Goal: Task Accomplishment & Management: Manage account settings

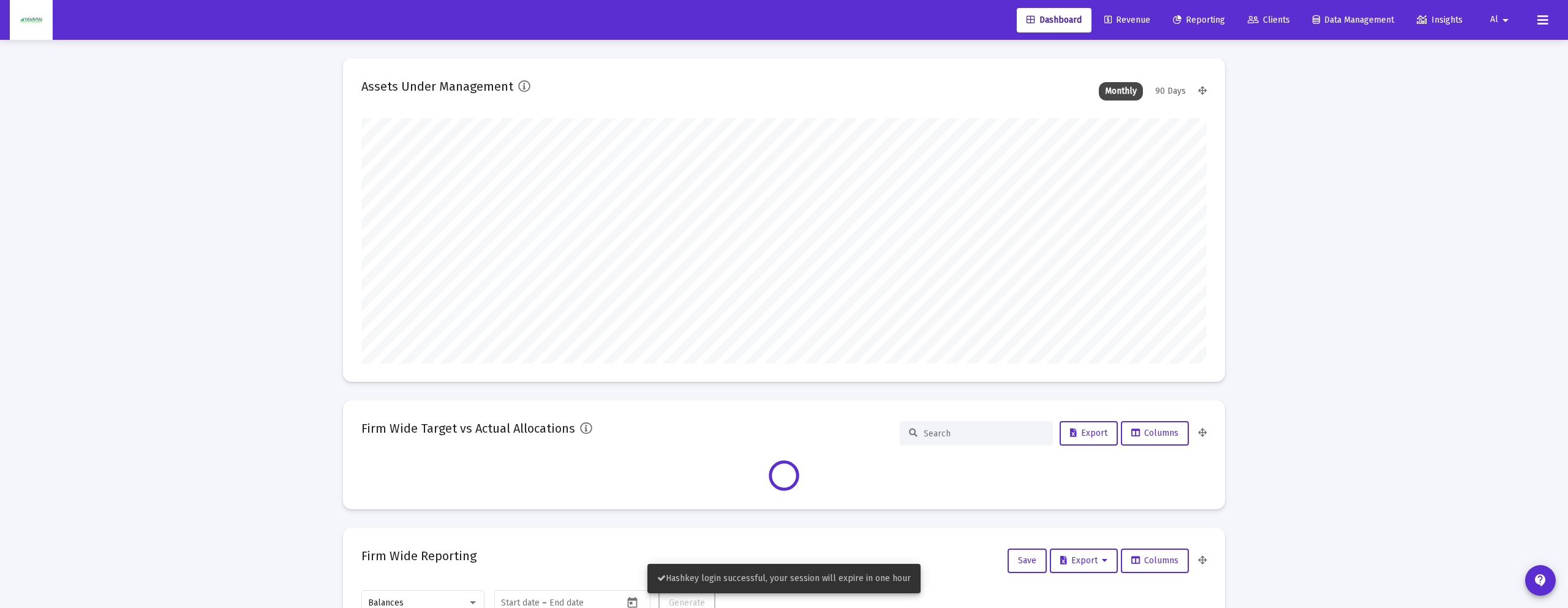
scroll to position [245, 845]
type input "[DATE]"
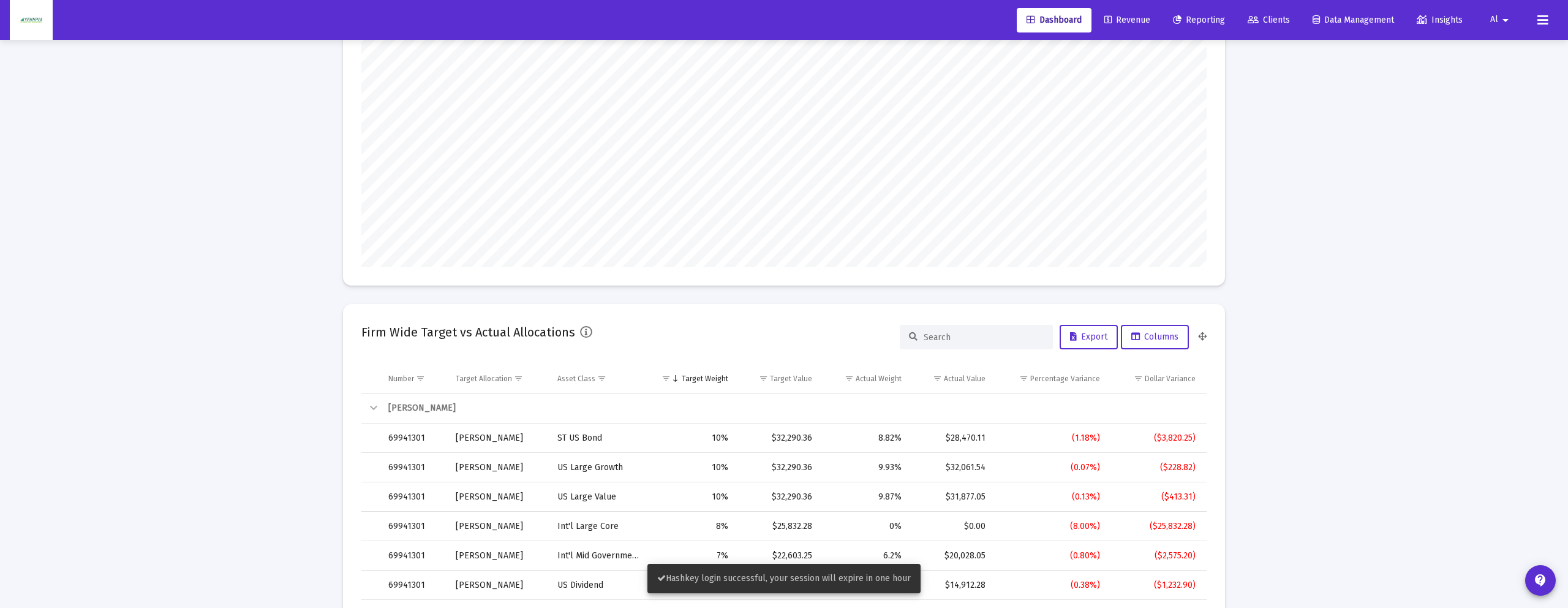
scroll to position [0, 0]
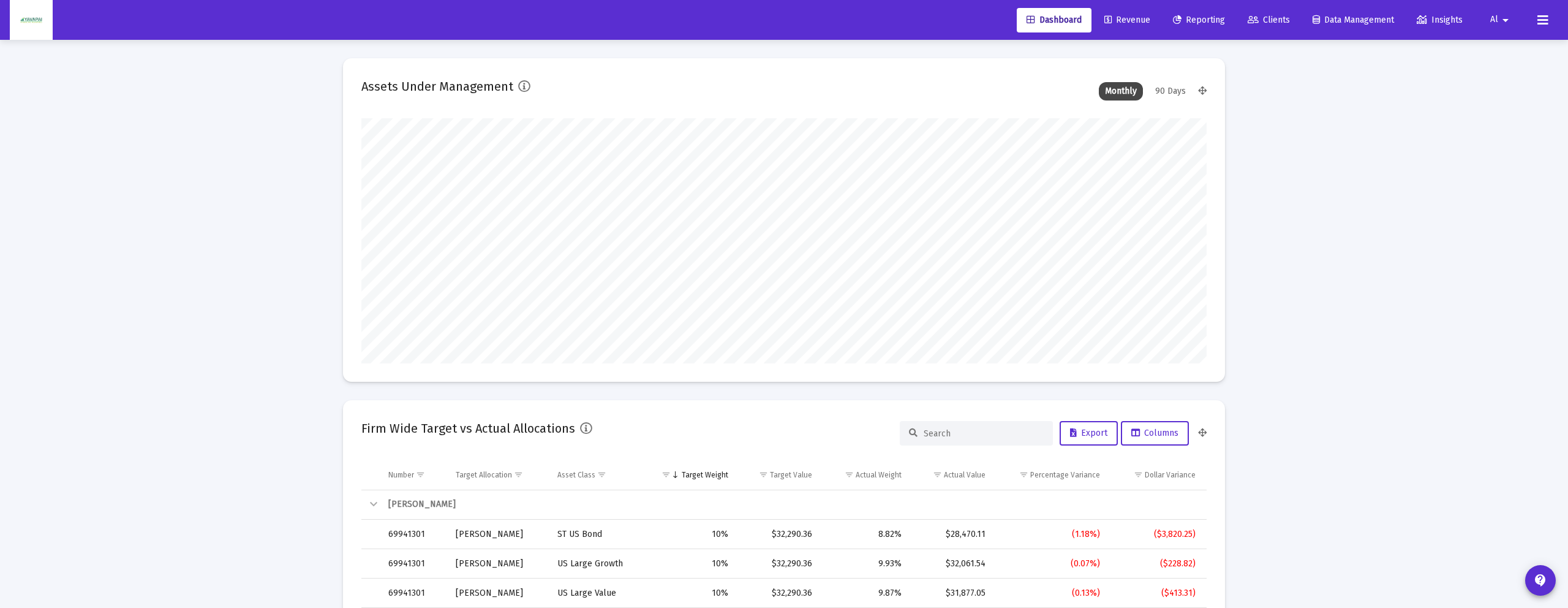
click at [1132, 19] on span "Revenue" at bounding box center [1127, 20] width 46 height 10
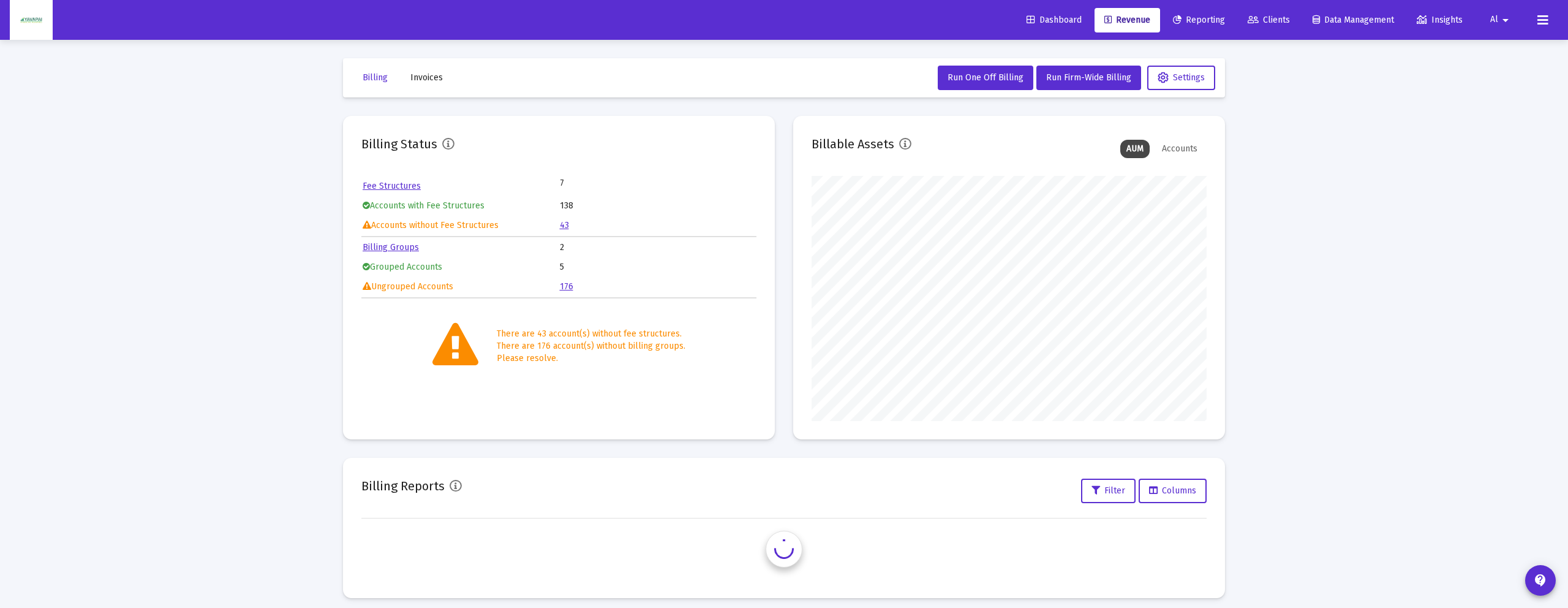
scroll to position [245, 395]
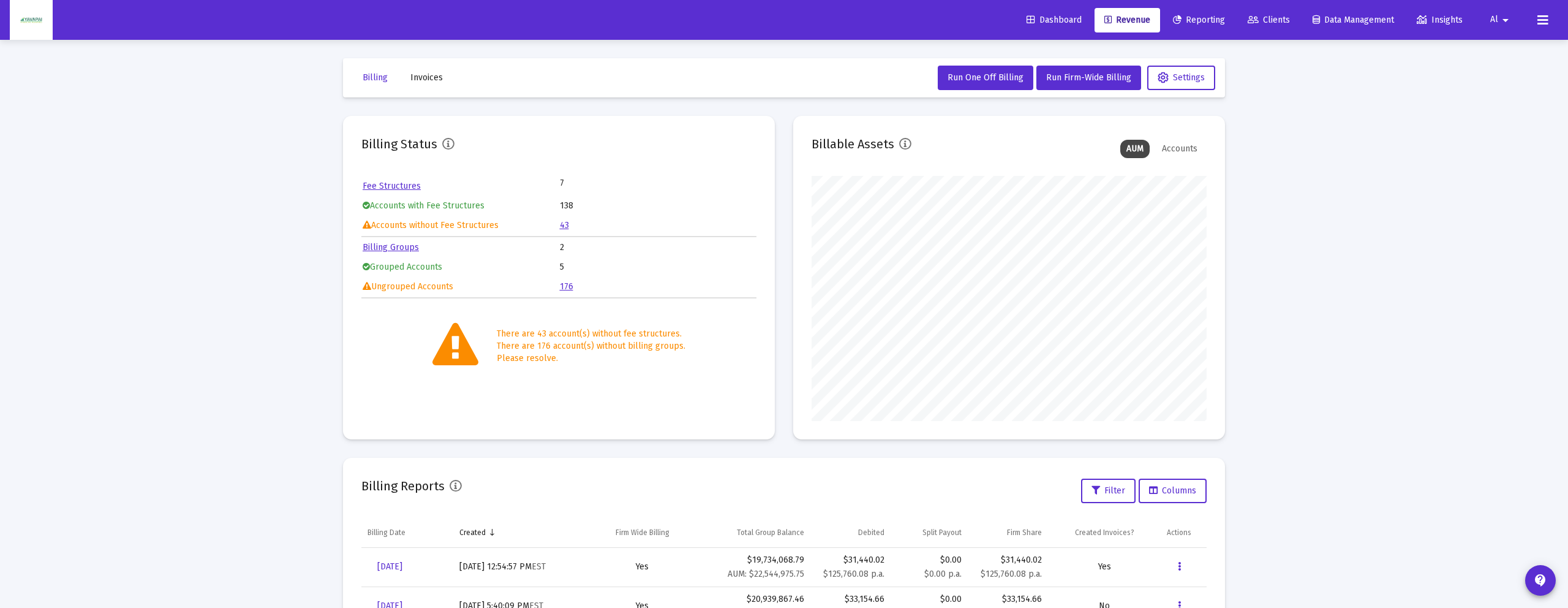
click at [1538, 19] on icon at bounding box center [1542, 20] width 11 height 15
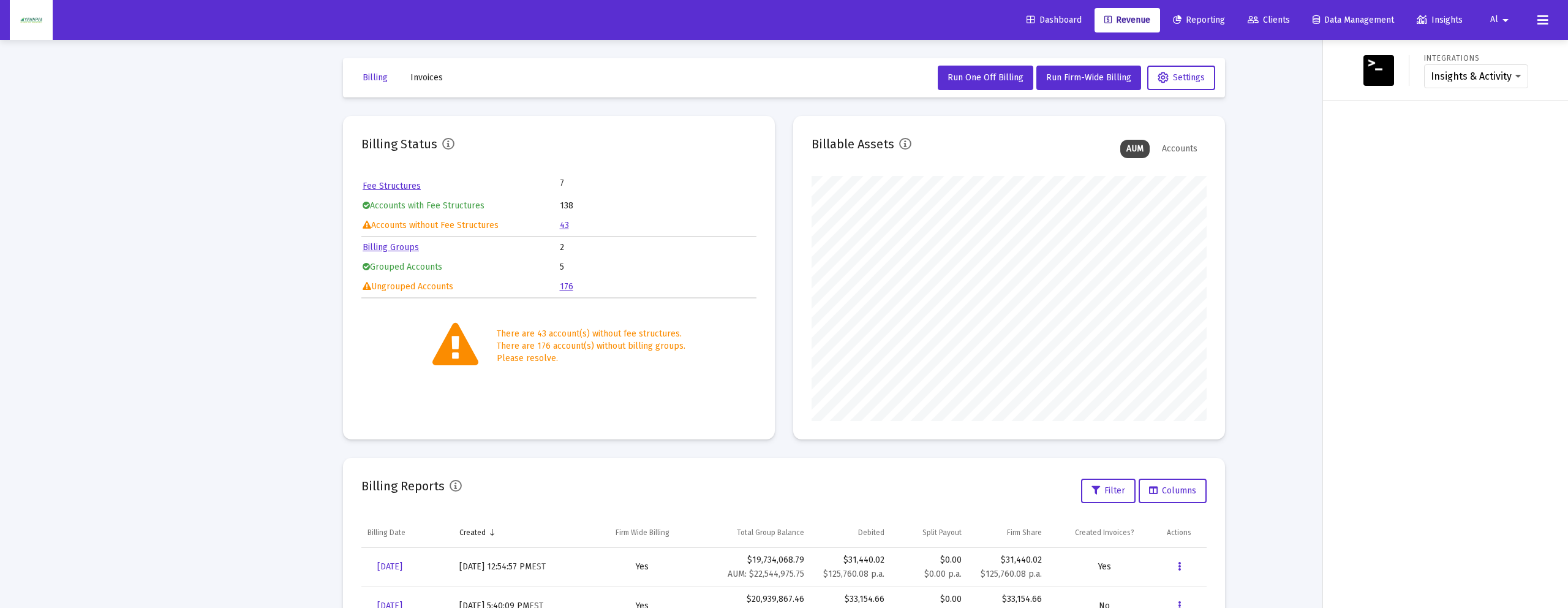
click at [1506, 23] on mat-icon "arrow_drop_down" at bounding box center [1505, 20] width 15 height 24
click at [1504, 53] on span "Settings" at bounding box center [1521, 52] width 36 height 30
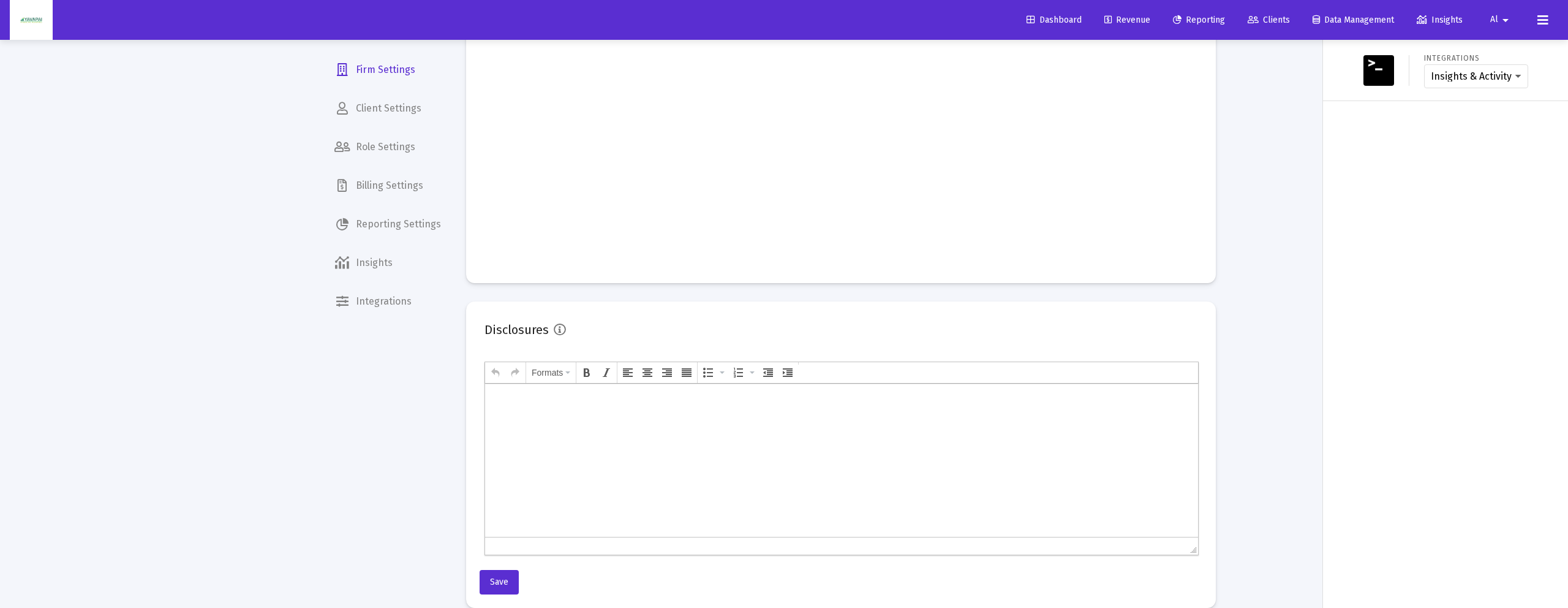
scroll to position [523, 0]
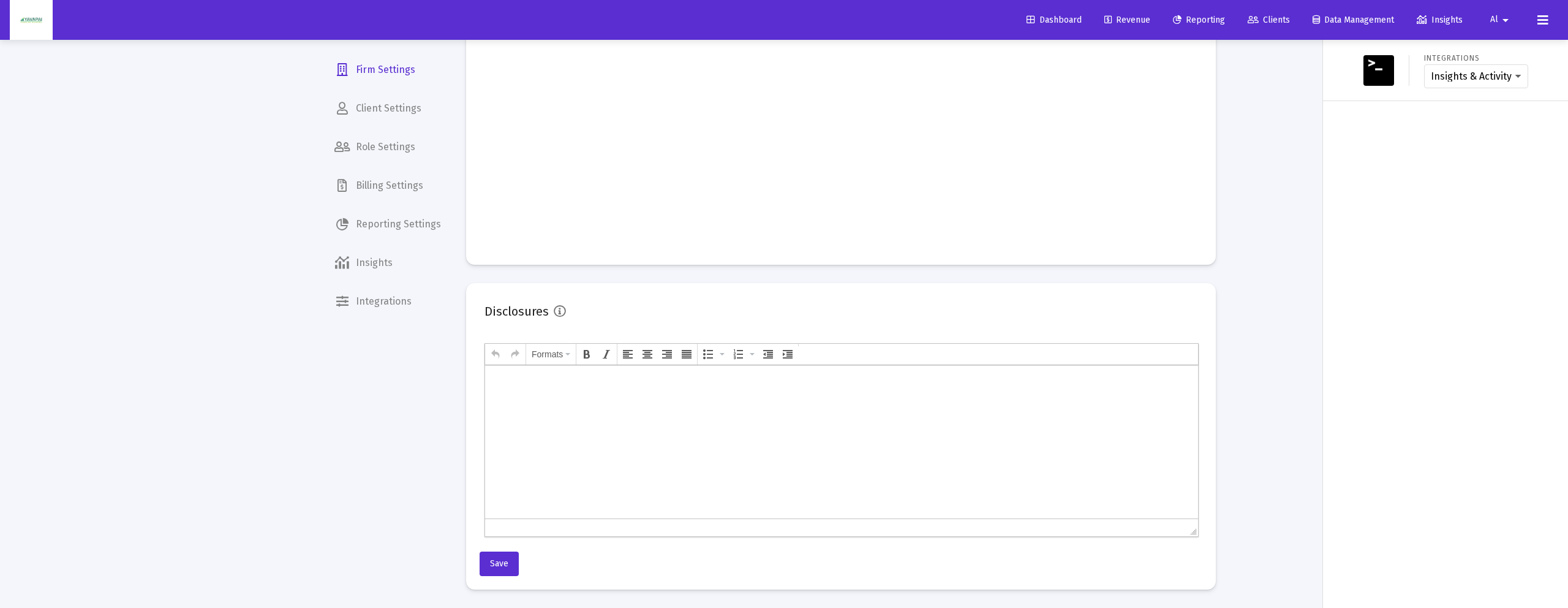
click at [555, 311] on div at bounding box center [784, 304] width 1568 height 608
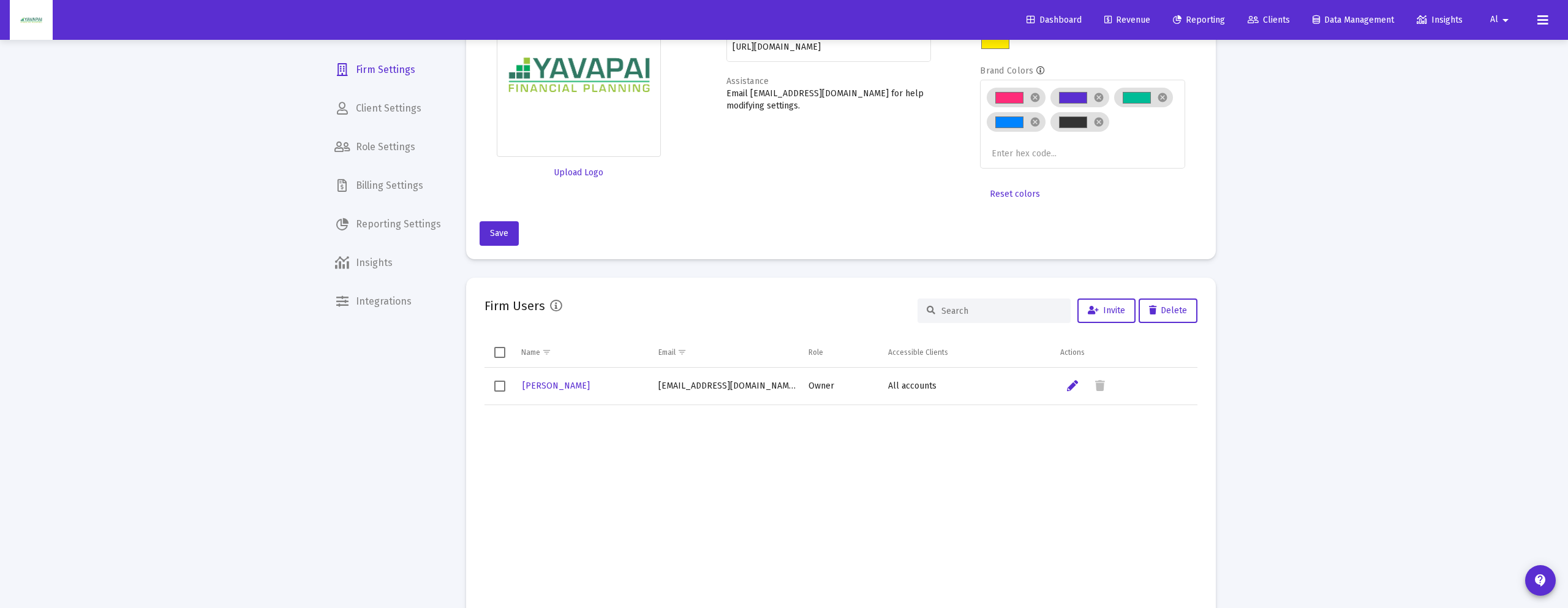
scroll to position [0, 0]
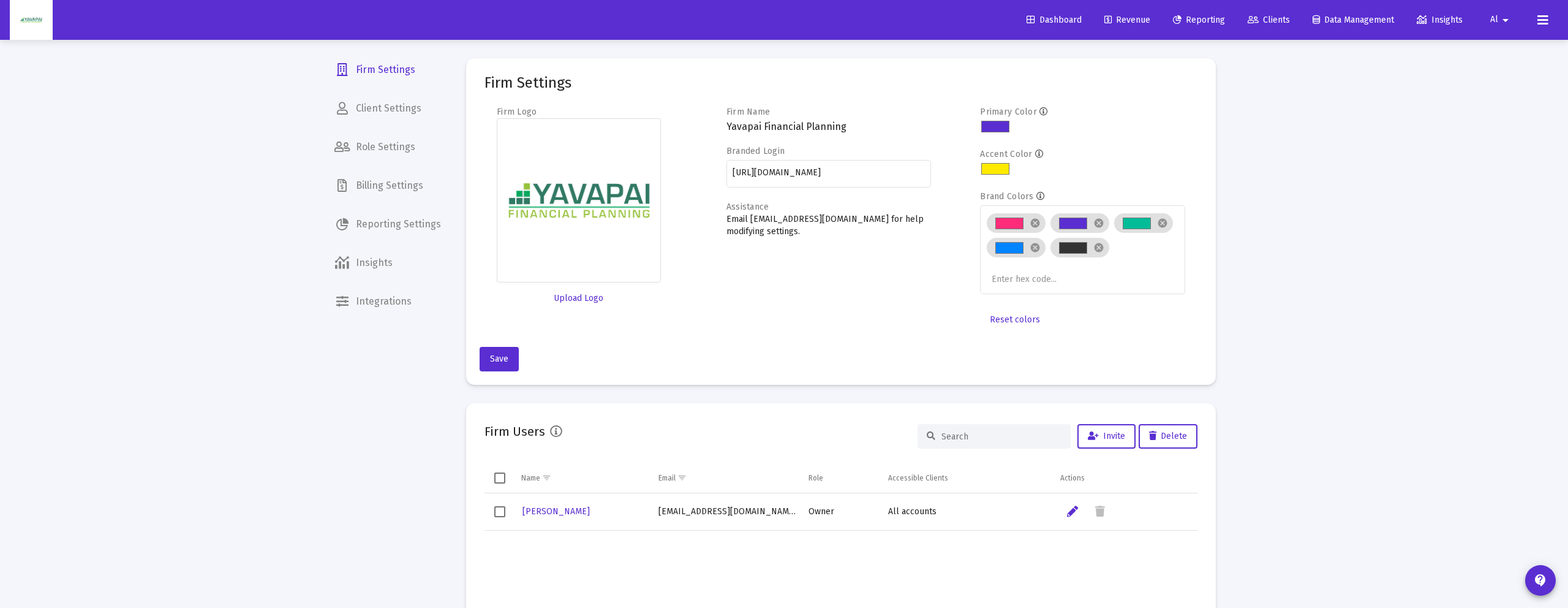
click at [401, 184] on span "Billing Settings" at bounding box center [387, 186] width 126 height 30
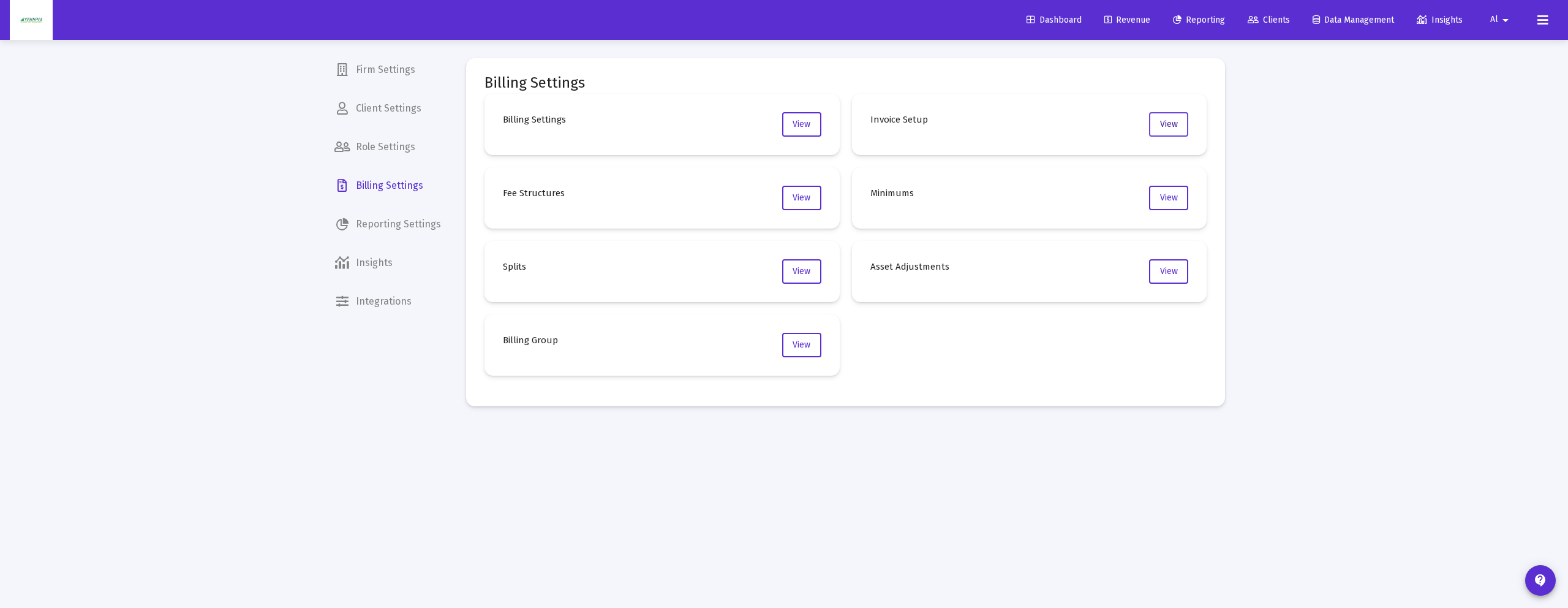
click at [1188, 130] on button "View" at bounding box center [1168, 123] width 39 height 24
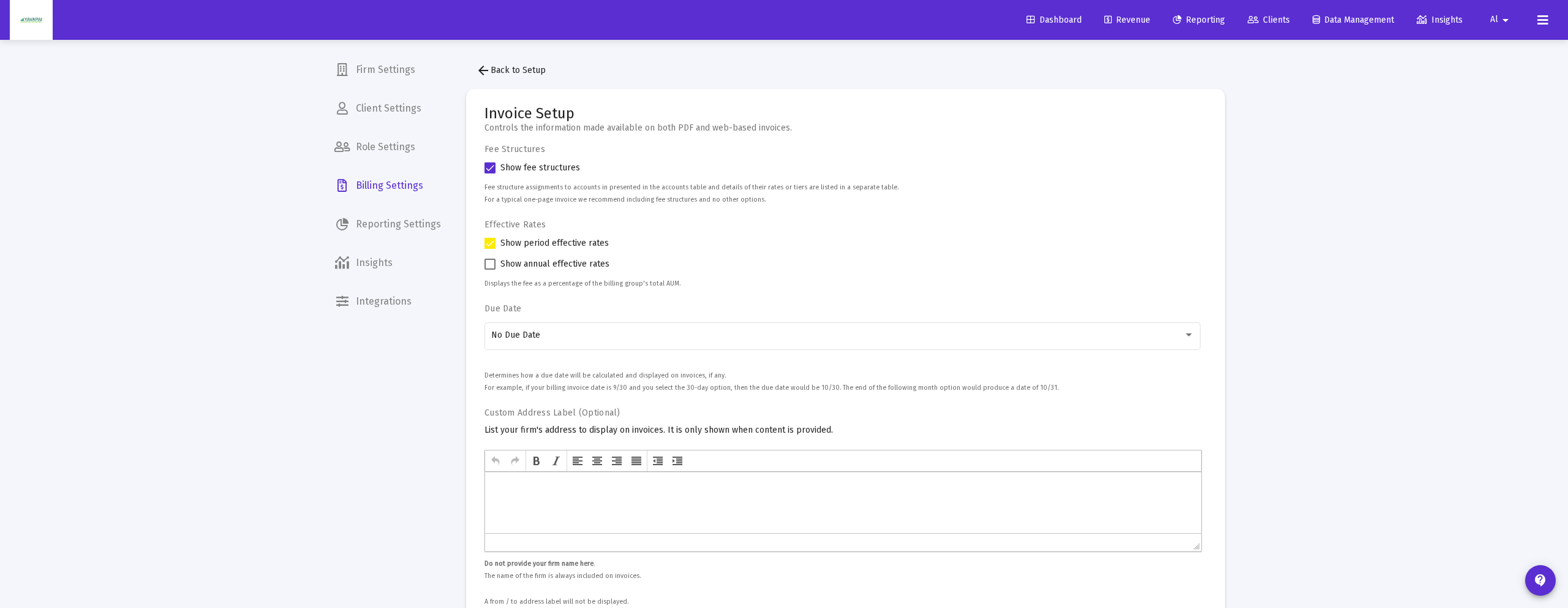
click at [486, 69] on mat-icon "arrow_back" at bounding box center [483, 70] width 15 height 15
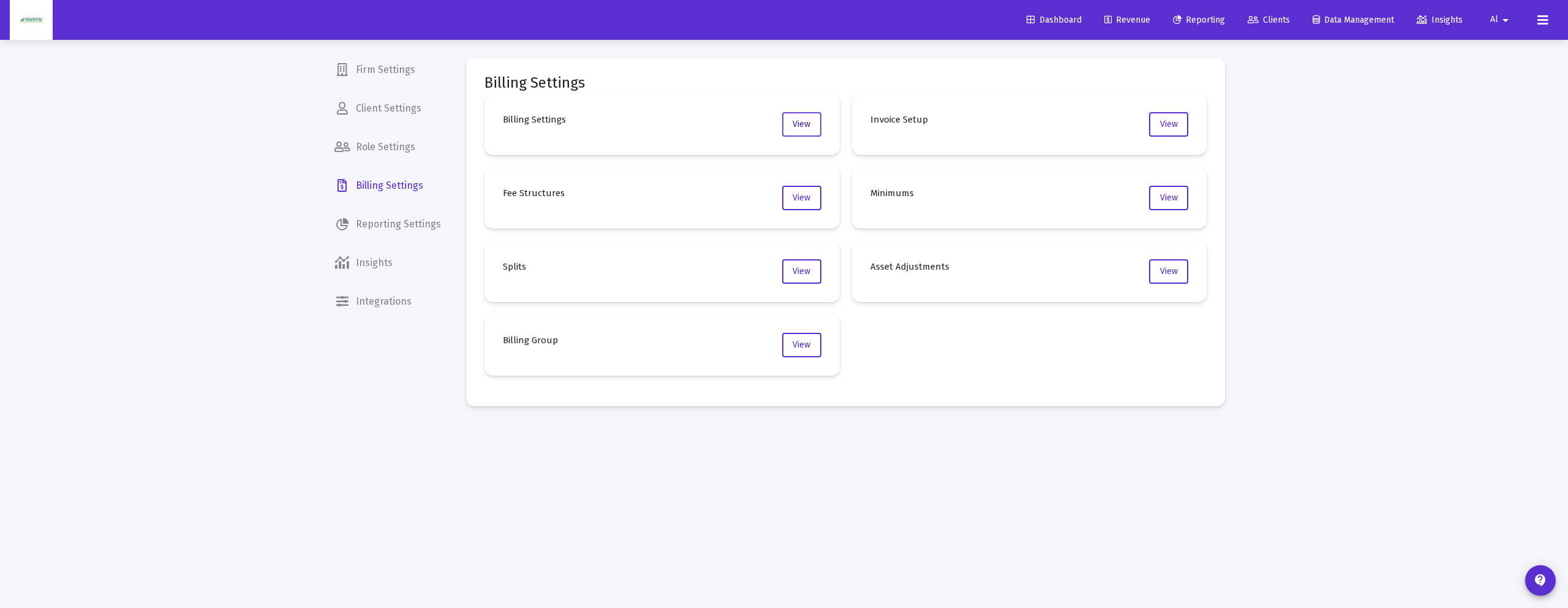
click at [800, 121] on span "View" at bounding box center [801, 123] width 18 height 10
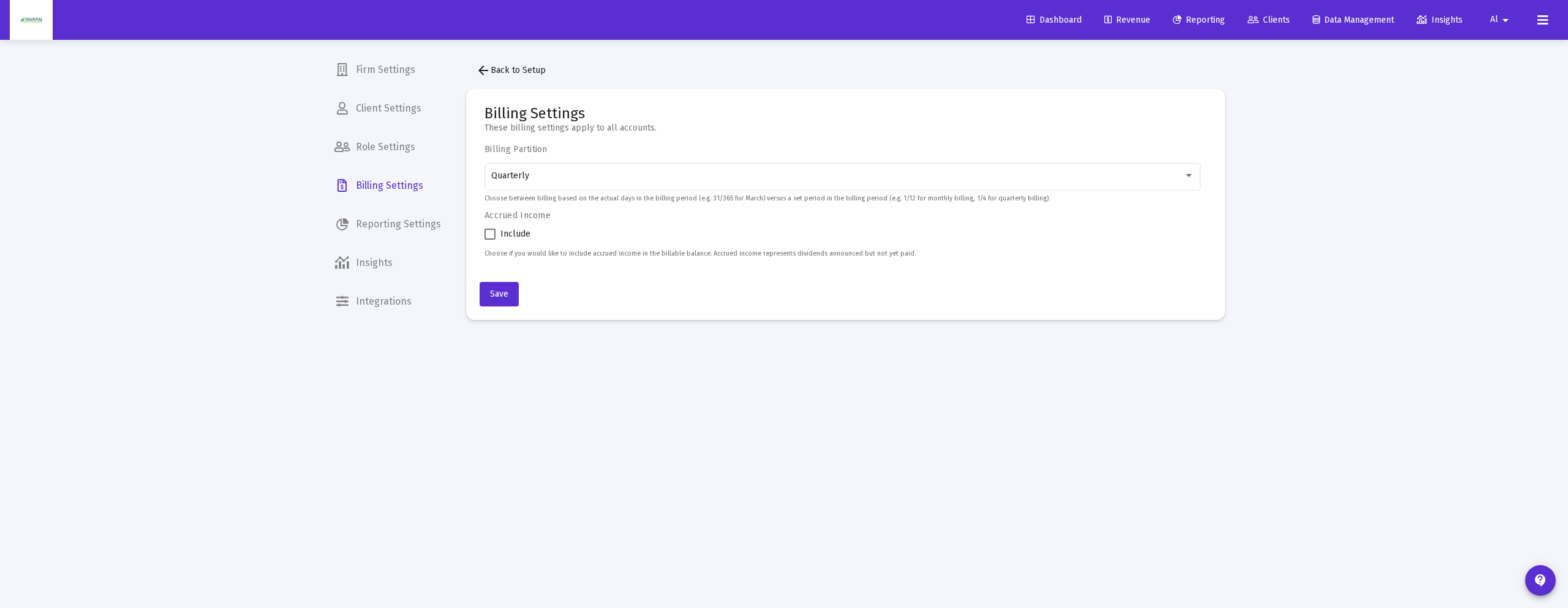
click at [487, 64] on mat-icon "arrow_back" at bounding box center [483, 70] width 15 height 15
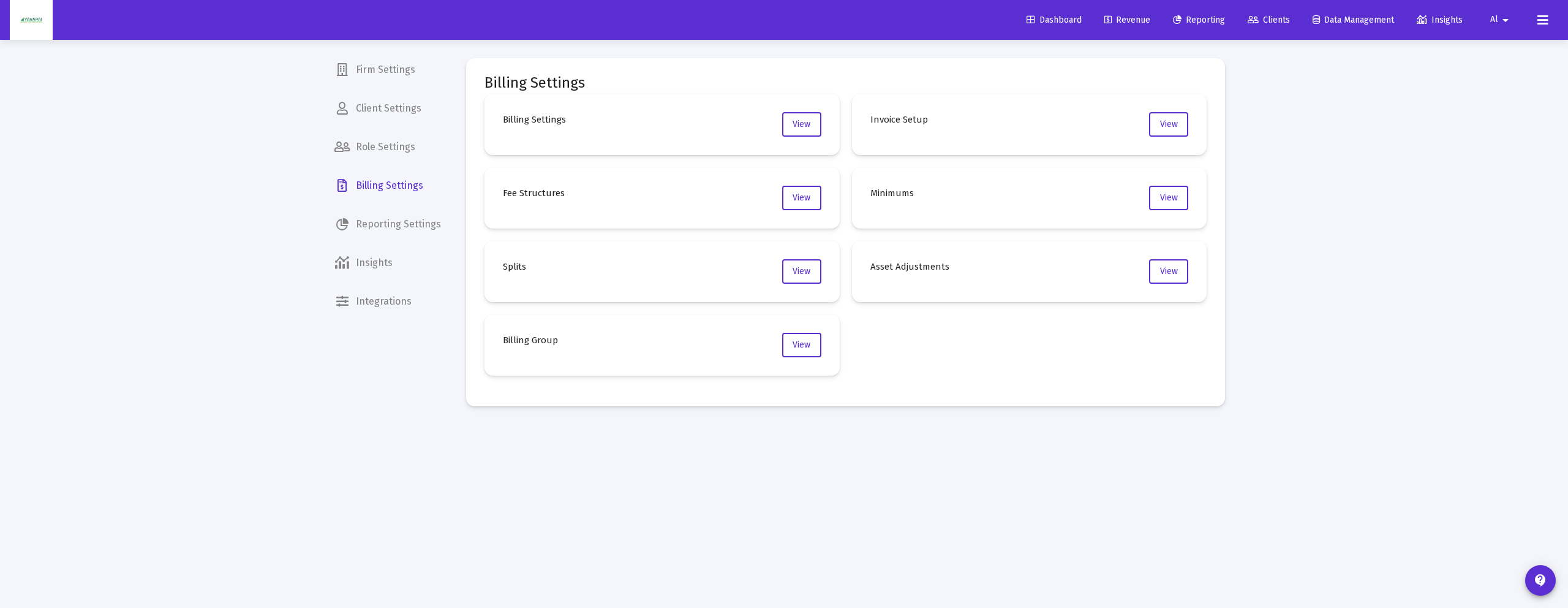
click at [1191, 26] on link "Reporting" at bounding box center [1198, 20] width 72 height 24
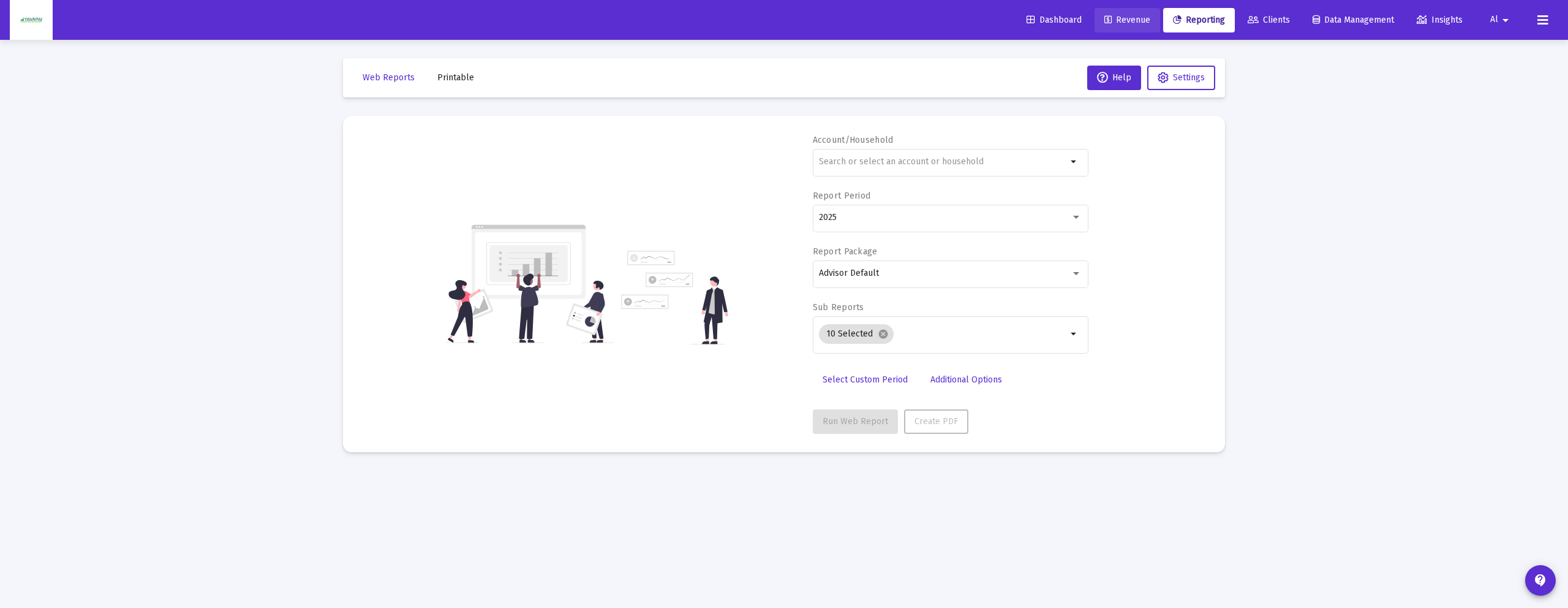
click at [1117, 28] on link "Revenue" at bounding box center [1127, 20] width 66 height 24
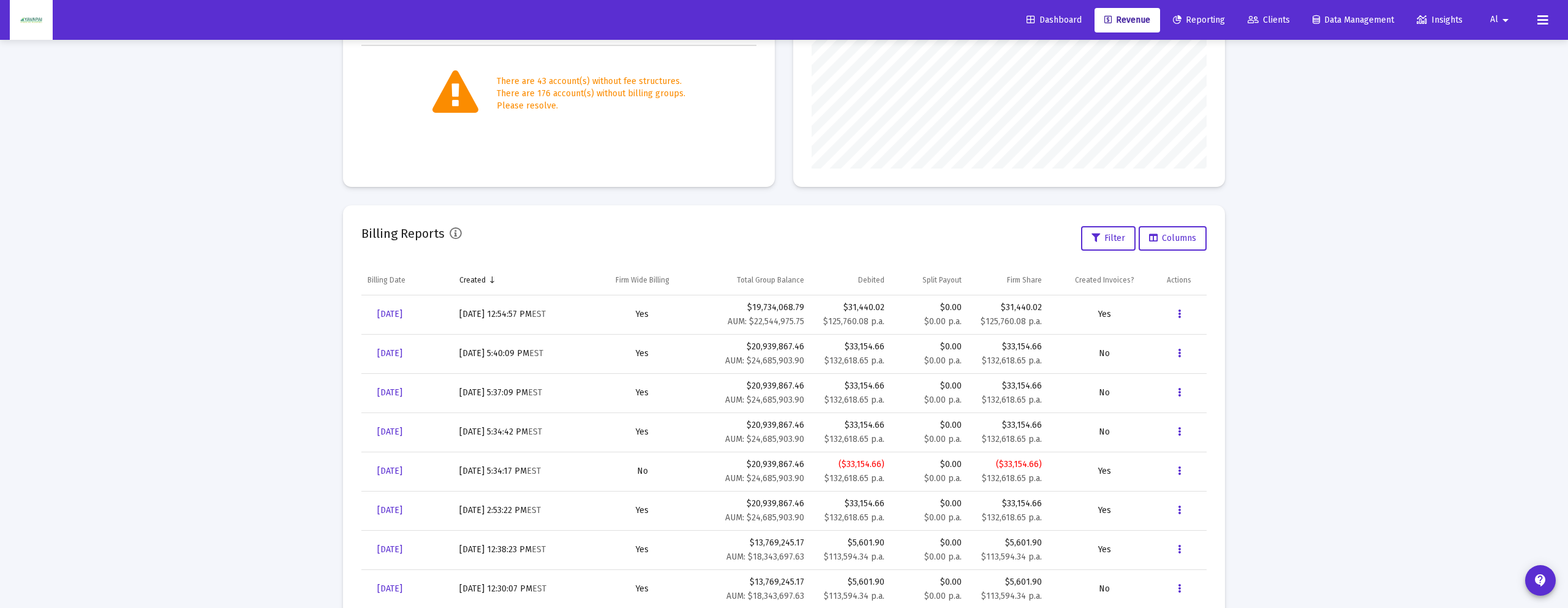
scroll to position [252, 0]
click at [1182, 316] on button "Data grid" at bounding box center [1178, 314] width 24 height 24
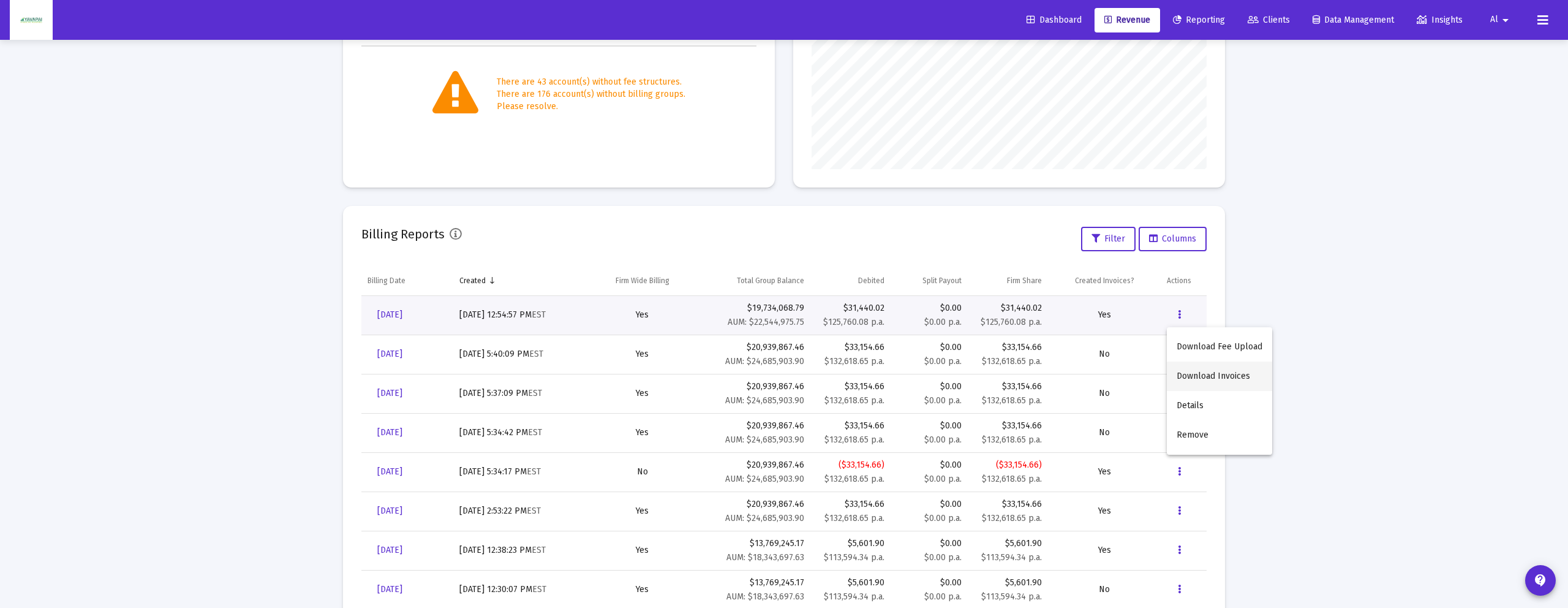
click at [1206, 376] on button "Download Invoices" at bounding box center [1219, 376] width 105 height 30
click at [1184, 317] on button "Data grid" at bounding box center [1178, 314] width 24 height 24
click at [1255, 186] on div at bounding box center [784, 304] width 1568 height 608
click at [1193, 27] on link "Reporting" at bounding box center [1198, 20] width 72 height 24
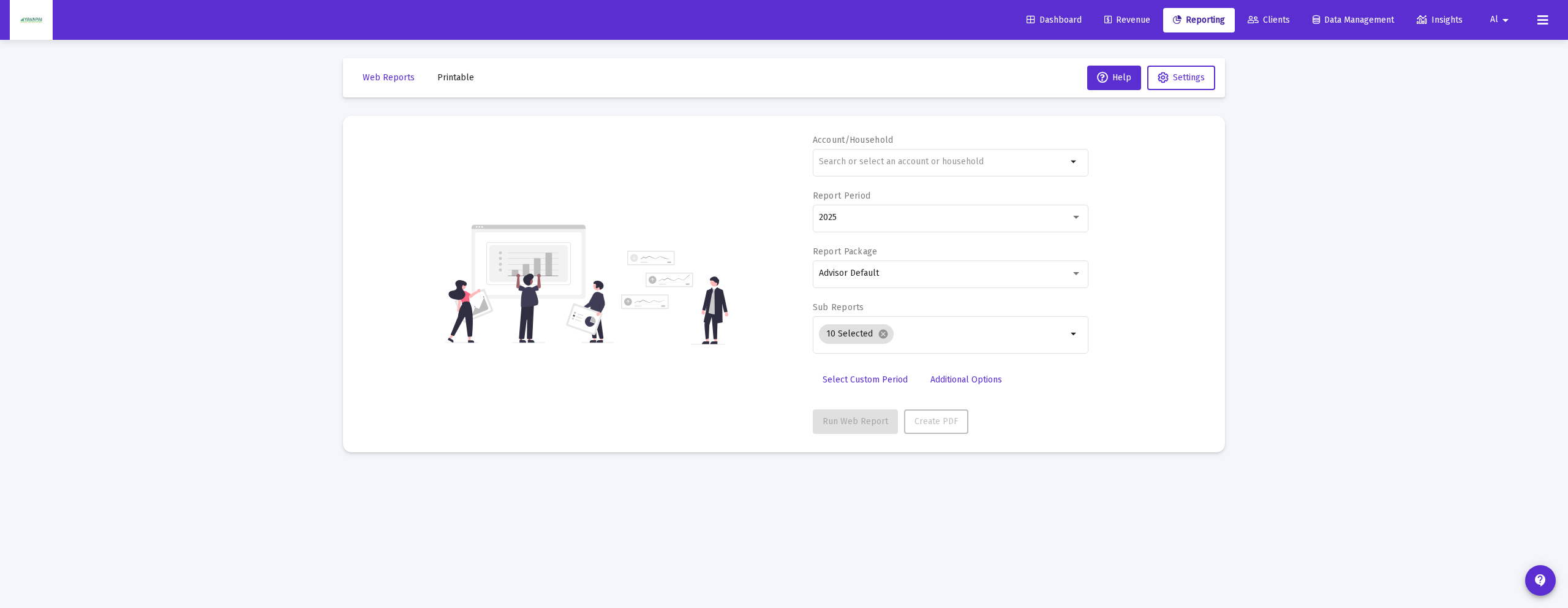
click at [1273, 31] on link "Clients" at bounding box center [1268, 20] width 62 height 24
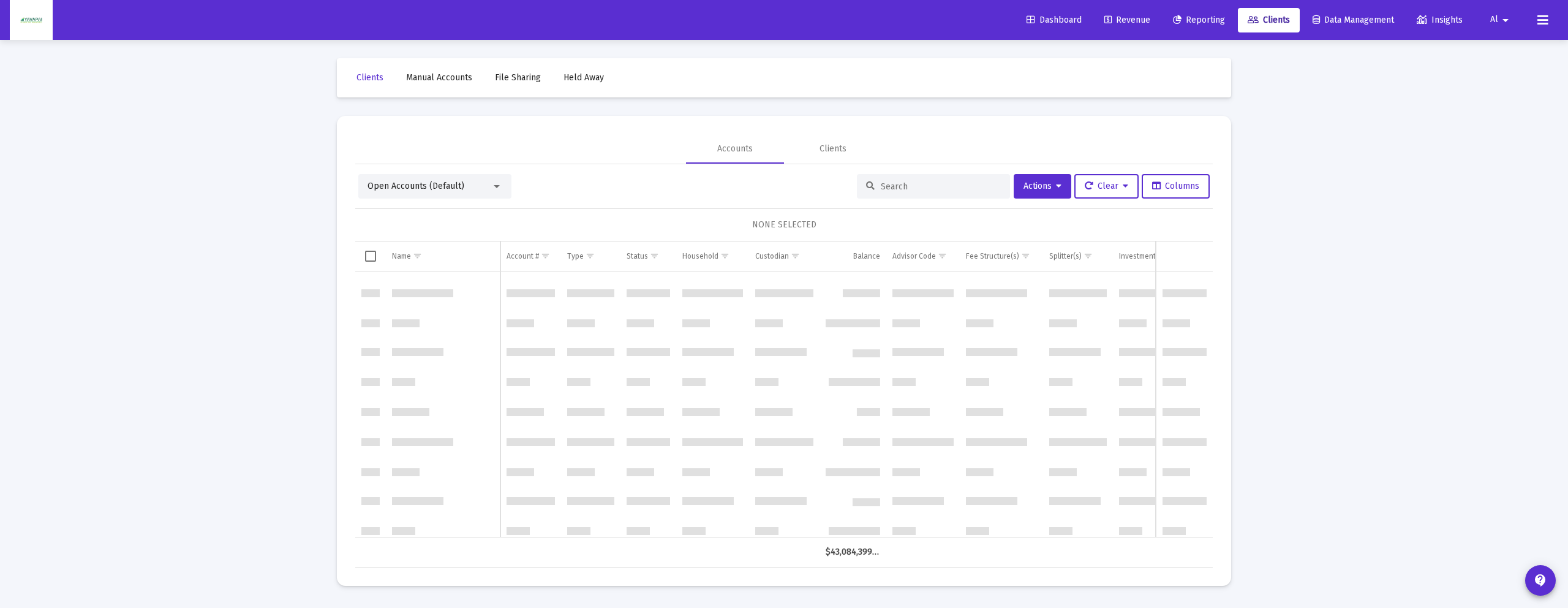
scroll to position [4093, 0]
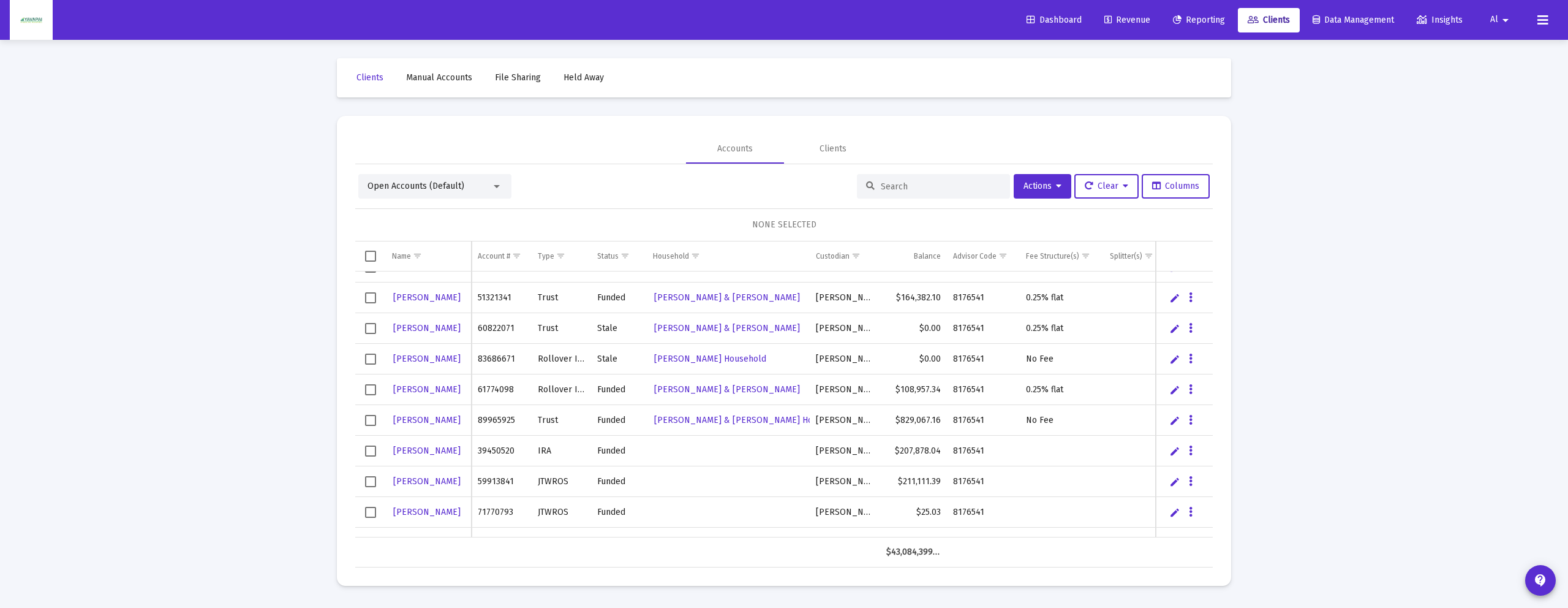
click at [1183, 15] on span "Reporting" at bounding box center [1198, 20] width 52 height 10
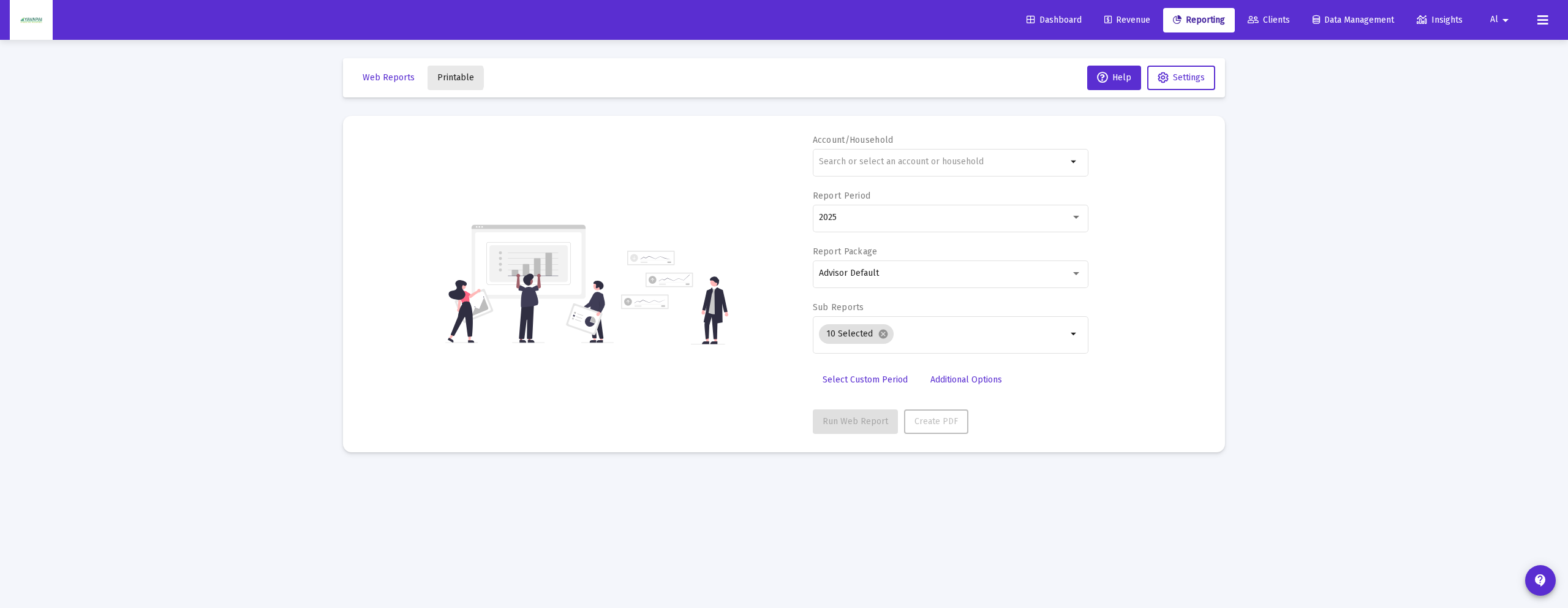
click at [452, 78] on span "Printable" at bounding box center [455, 77] width 37 height 10
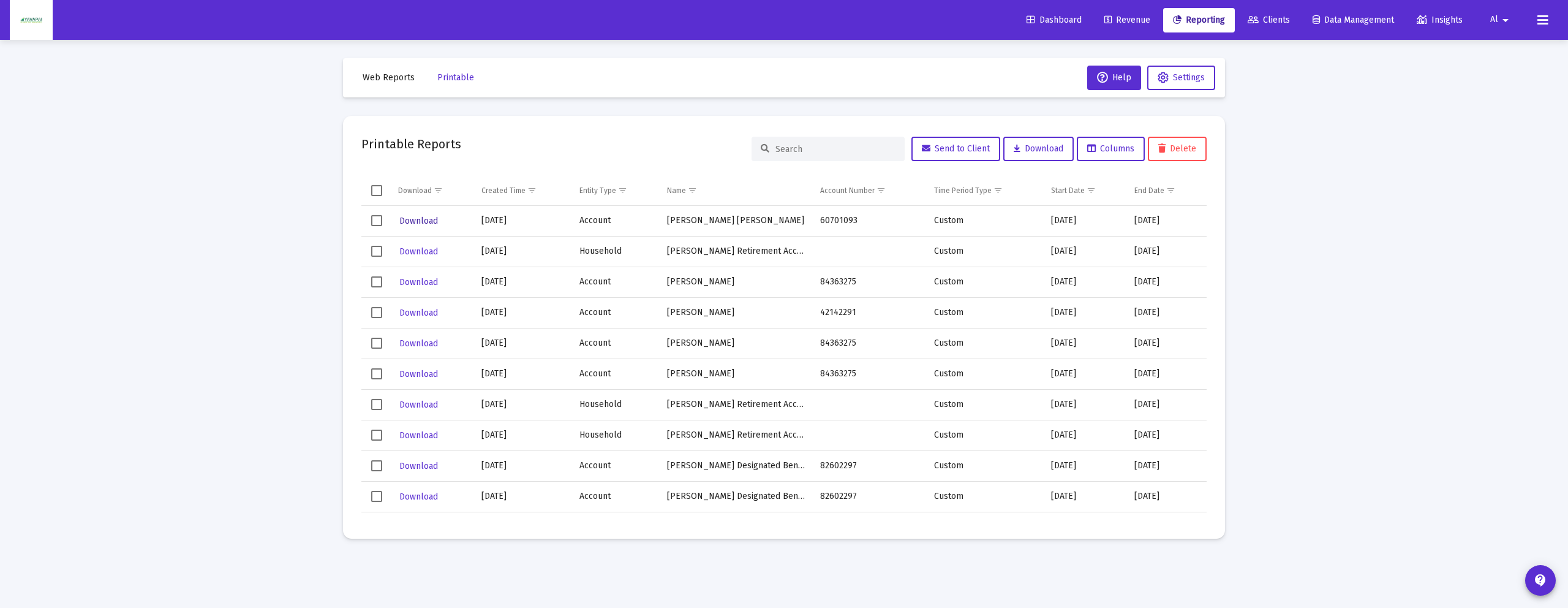
click at [423, 221] on span "Download" at bounding box center [418, 220] width 38 height 10
click at [432, 221] on span "Download" at bounding box center [418, 220] width 38 height 10
click at [1500, 16] on mat-icon "arrow_drop_down" at bounding box center [1505, 20] width 15 height 24
click at [1497, 41] on link "Settings" at bounding box center [1512, 52] width 73 height 30
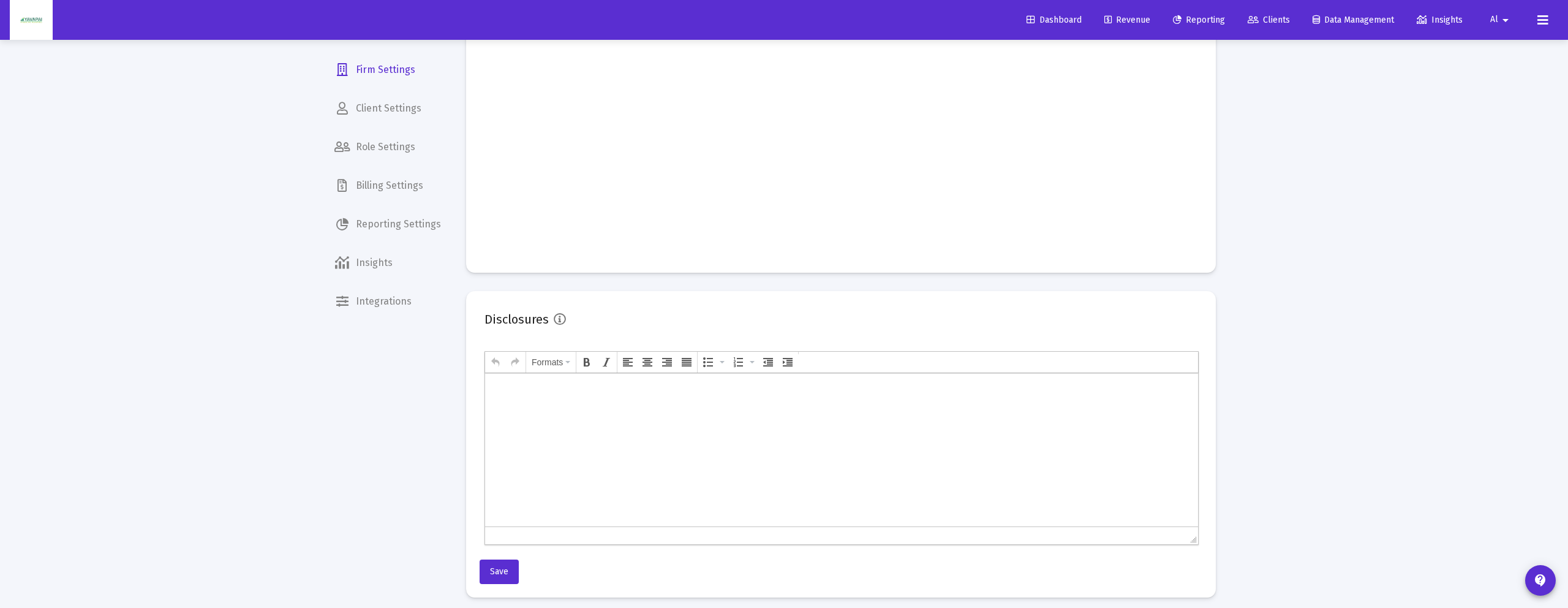
scroll to position [523, 0]
click at [394, 177] on span "Billing Settings" at bounding box center [387, 186] width 126 height 30
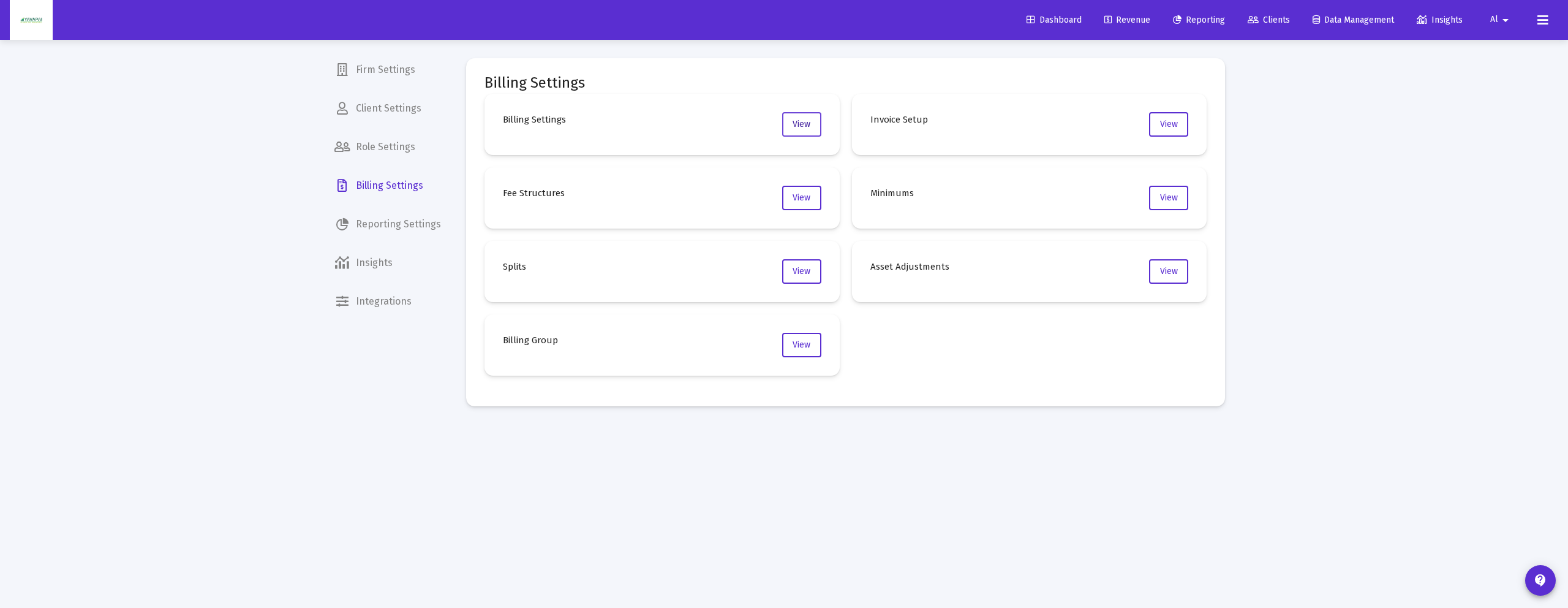
click at [799, 127] on span "View" at bounding box center [801, 123] width 18 height 10
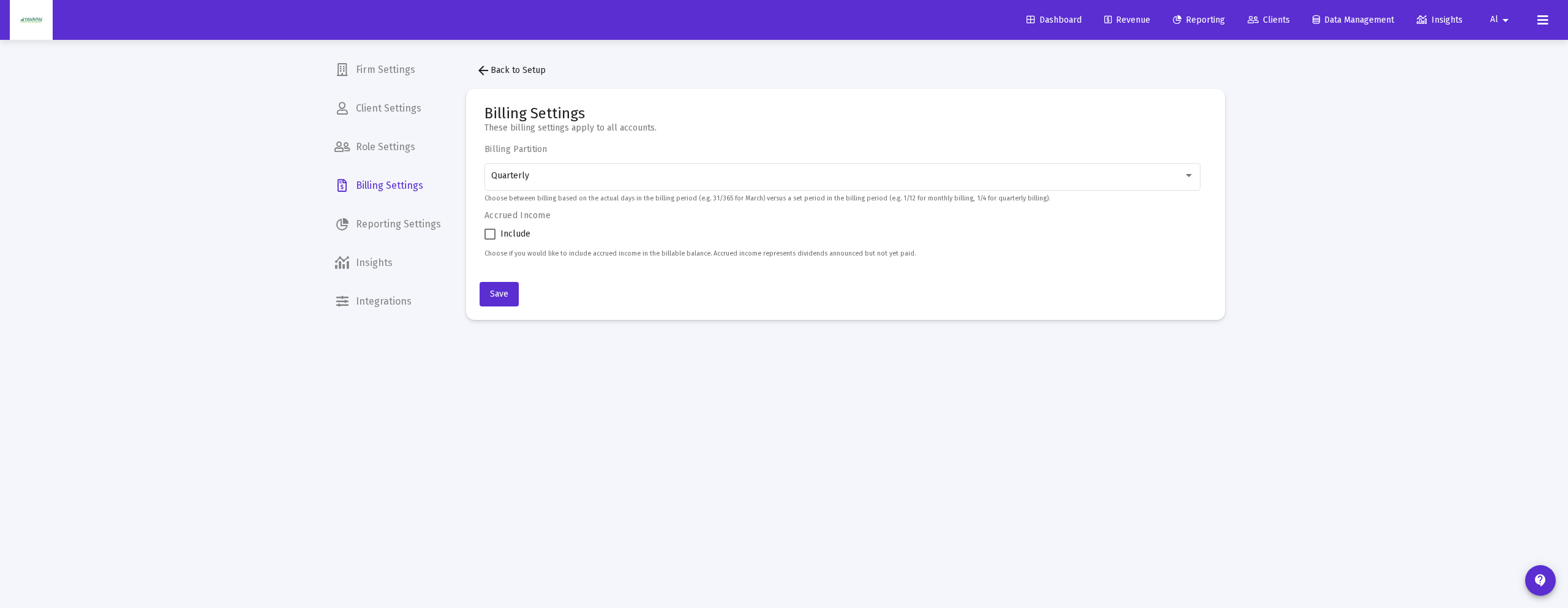
click at [491, 75] on span "arrow_back Back to Setup" at bounding box center [510, 70] width 70 height 10
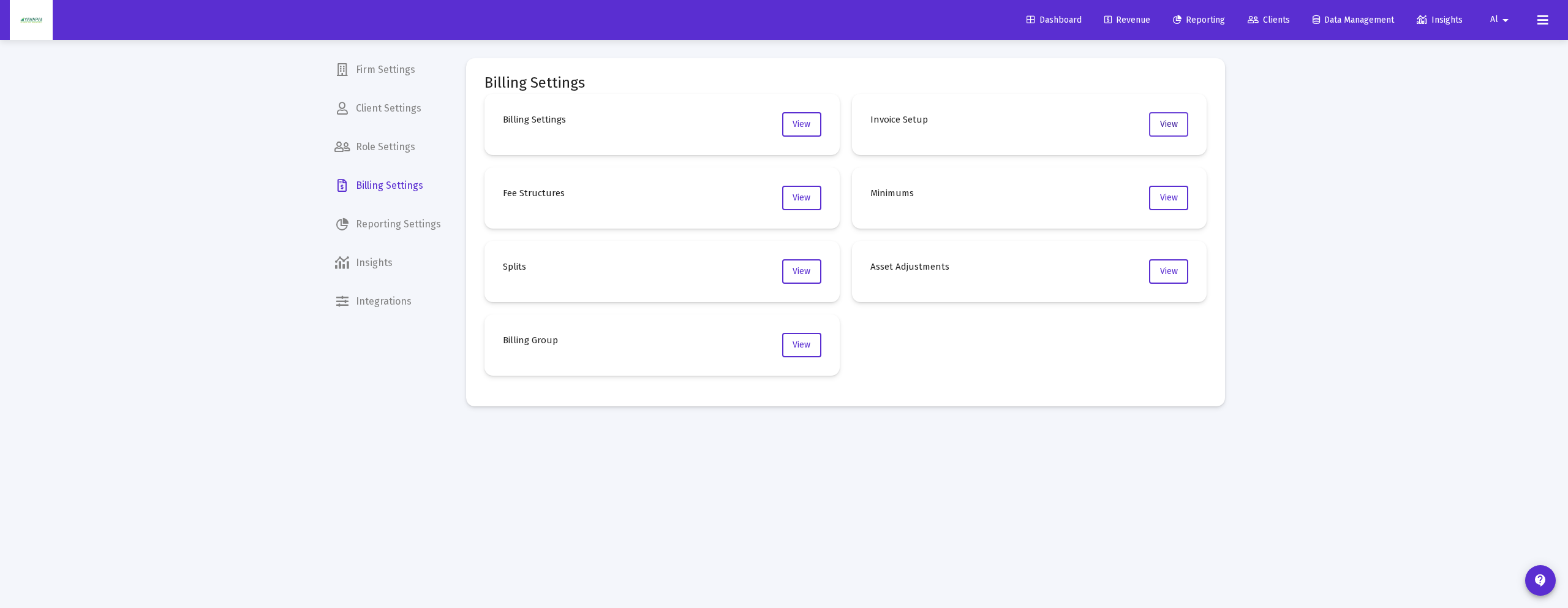
click at [1171, 126] on span "View" at bounding box center [1169, 123] width 18 height 10
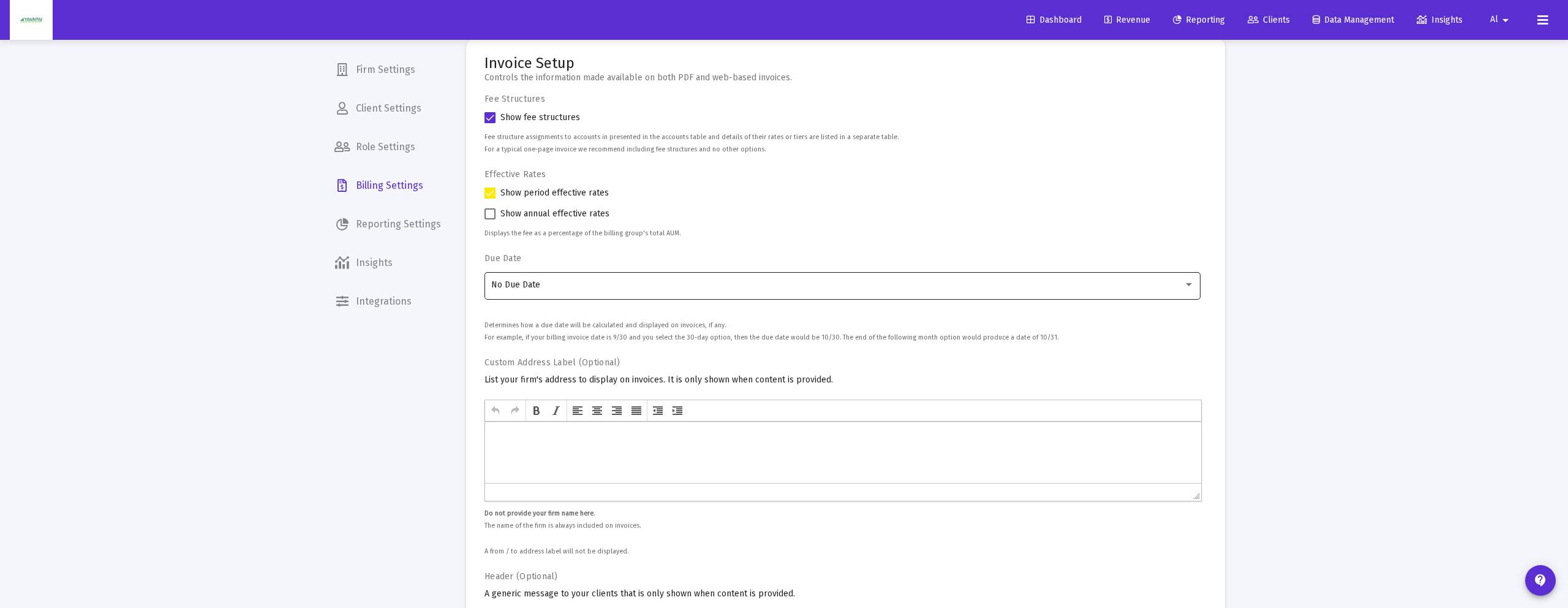
scroll to position [24, 0]
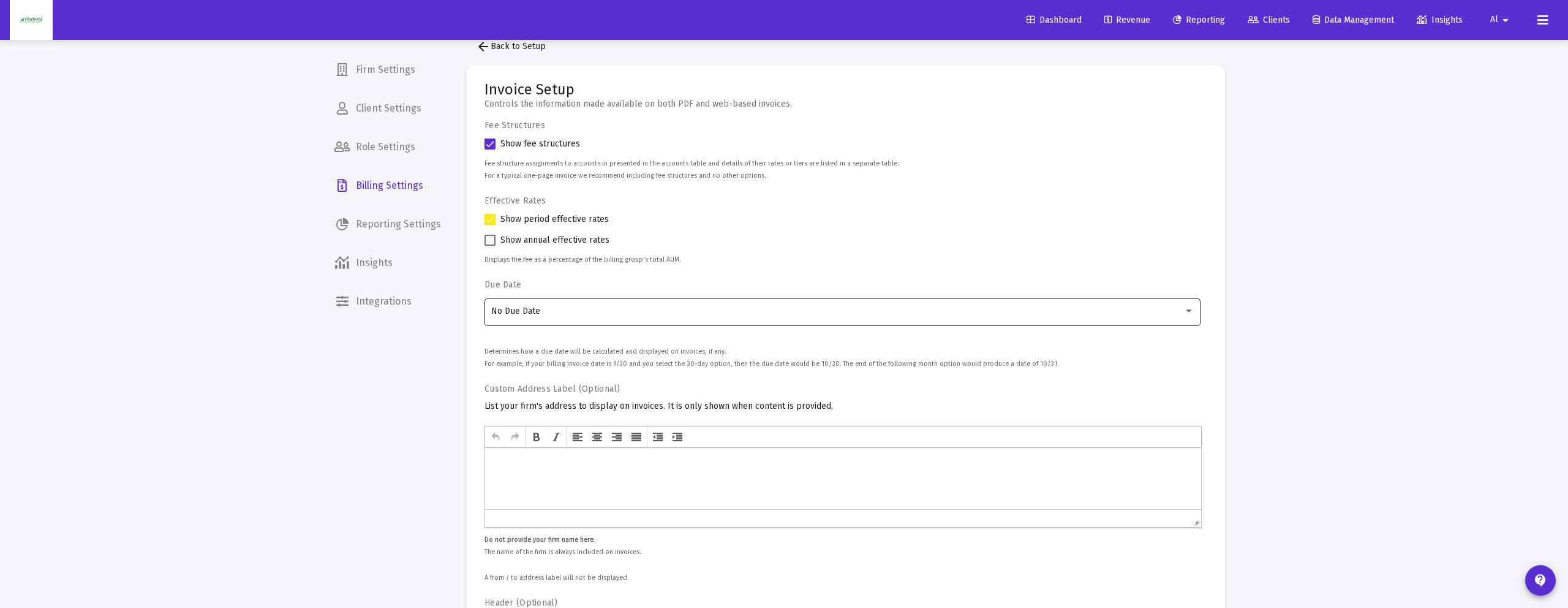
click at [605, 316] on div "No Due Date" at bounding box center [843, 311] width 703 height 30
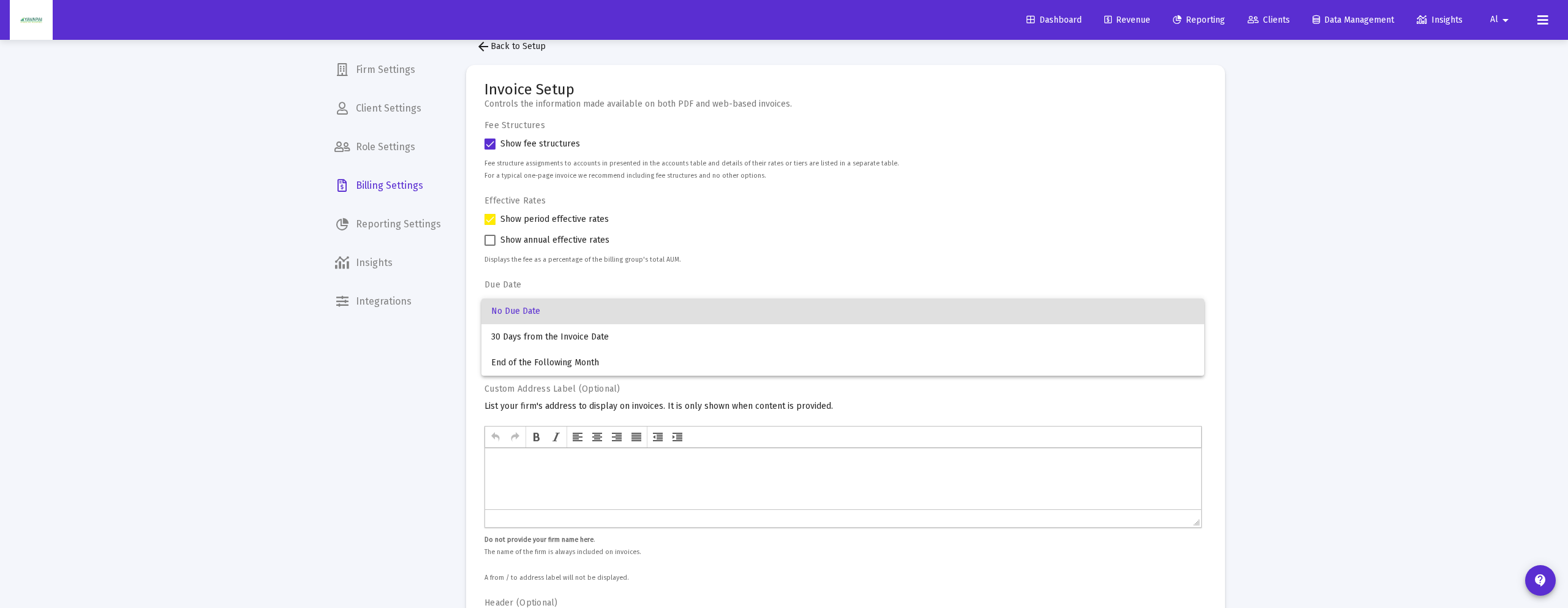
click at [766, 255] on div at bounding box center [784, 304] width 1568 height 608
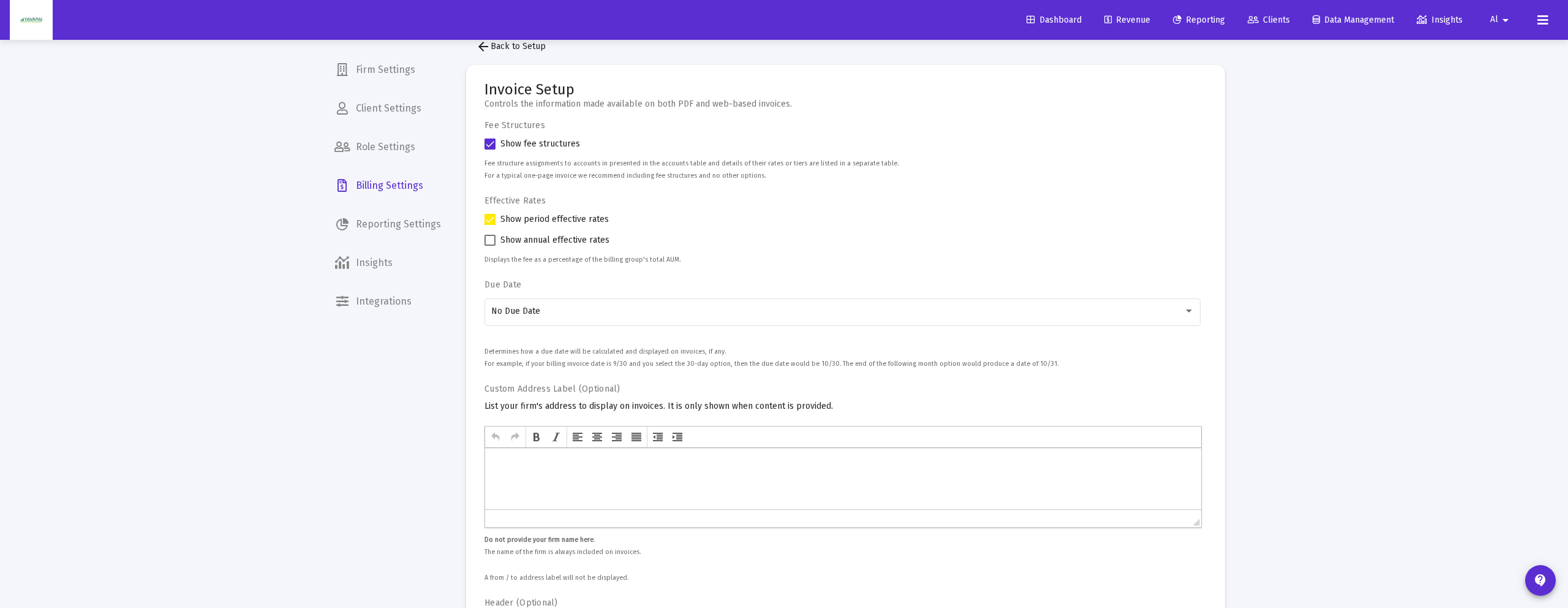
click at [395, 75] on span "Firm Settings" at bounding box center [387, 70] width 126 height 30
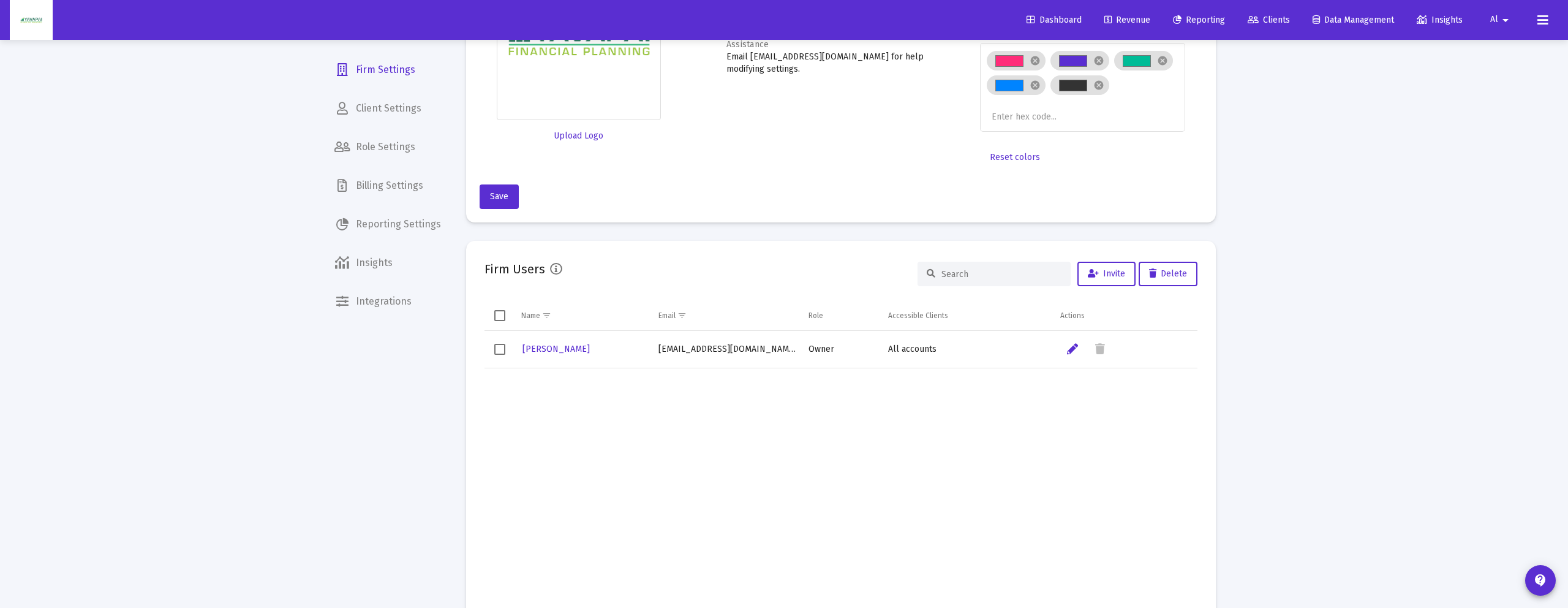
scroll to position [160, 0]
click at [388, 183] on span "Billing Settings" at bounding box center [387, 186] width 126 height 30
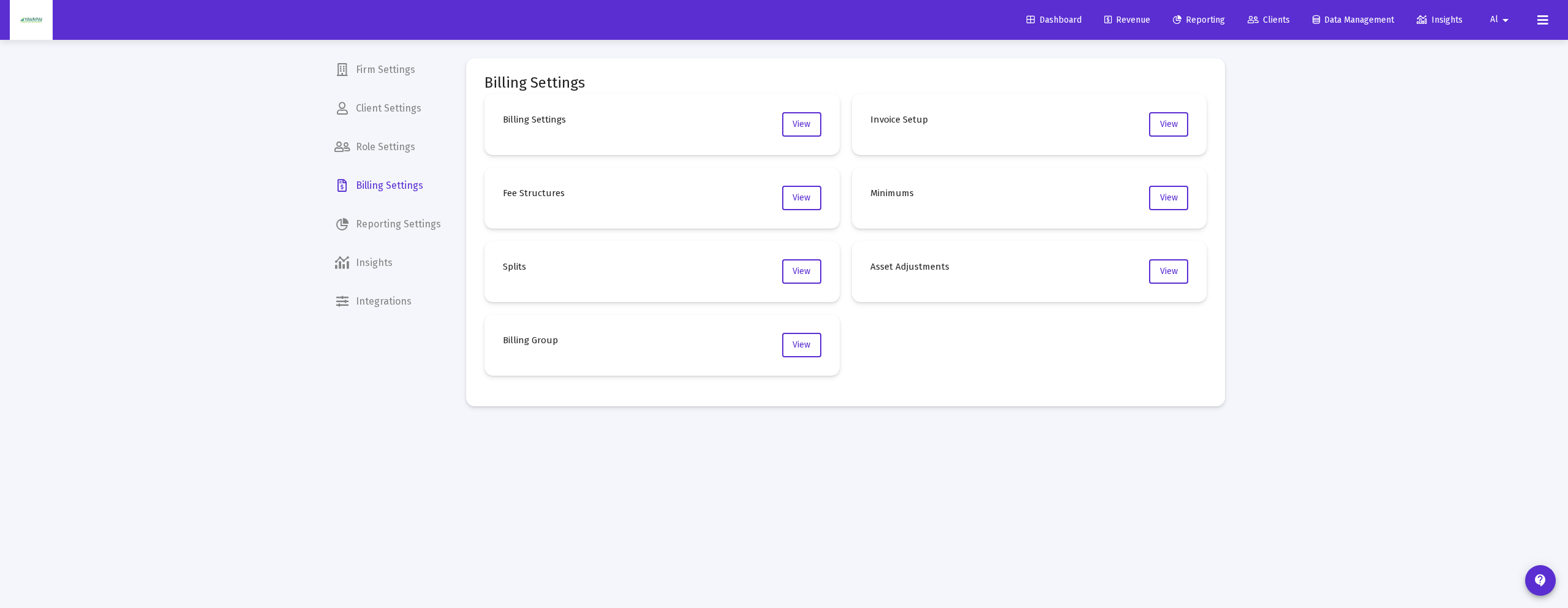
click at [400, 238] on span "Reporting Settings" at bounding box center [387, 224] width 126 height 30
click at [786, 131] on button "View" at bounding box center [802, 123] width 39 height 24
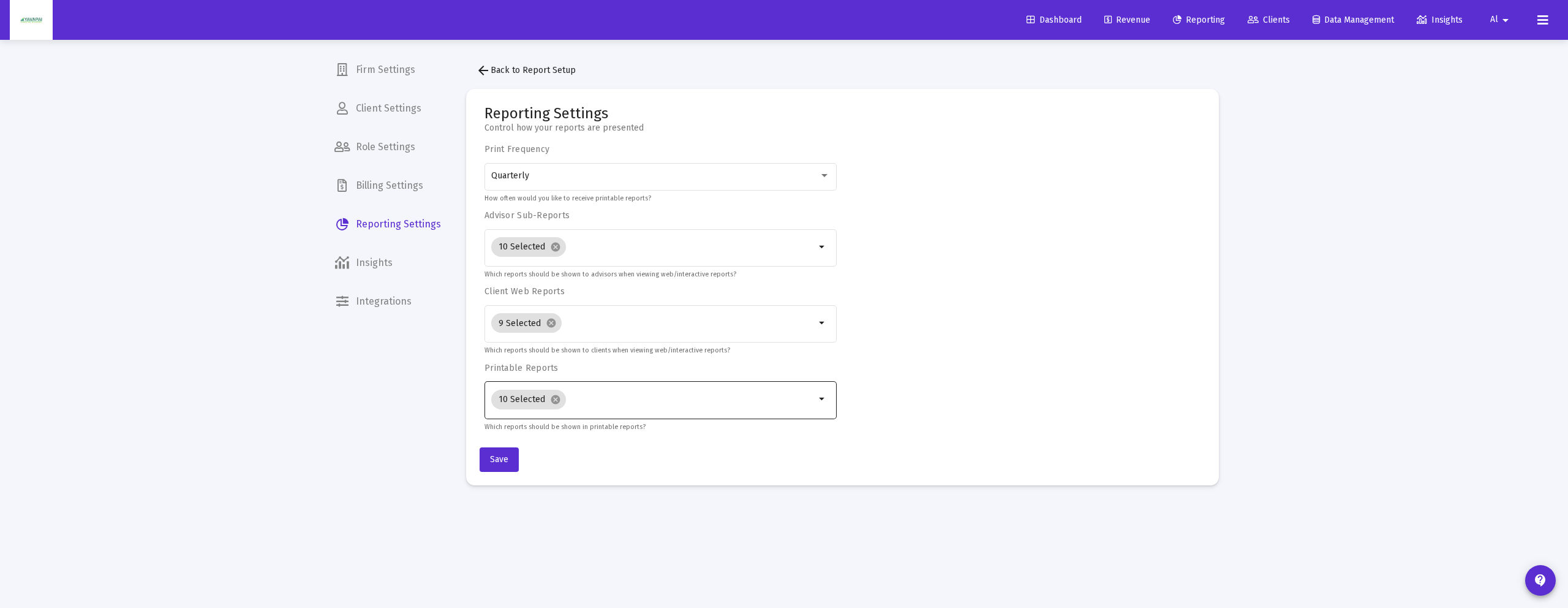
click at [605, 399] on input "Selection" at bounding box center [694, 399] width 245 height 10
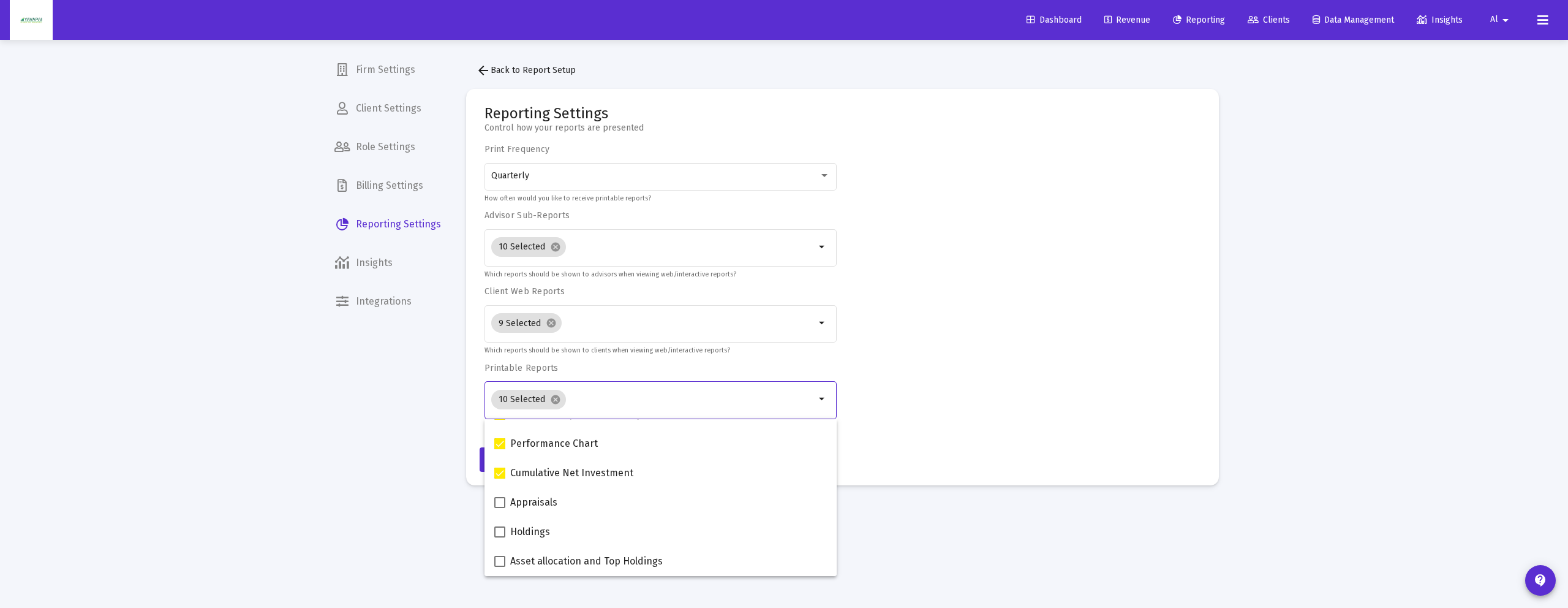
scroll to position [173, 0]
click at [716, 387] on div "10 Selected cancel" at bounding box center [653, 399] width 330 height 24
click at [703, 240] on div "10 Selected cancel" at bounding box center [653, 246] width 330 height 24
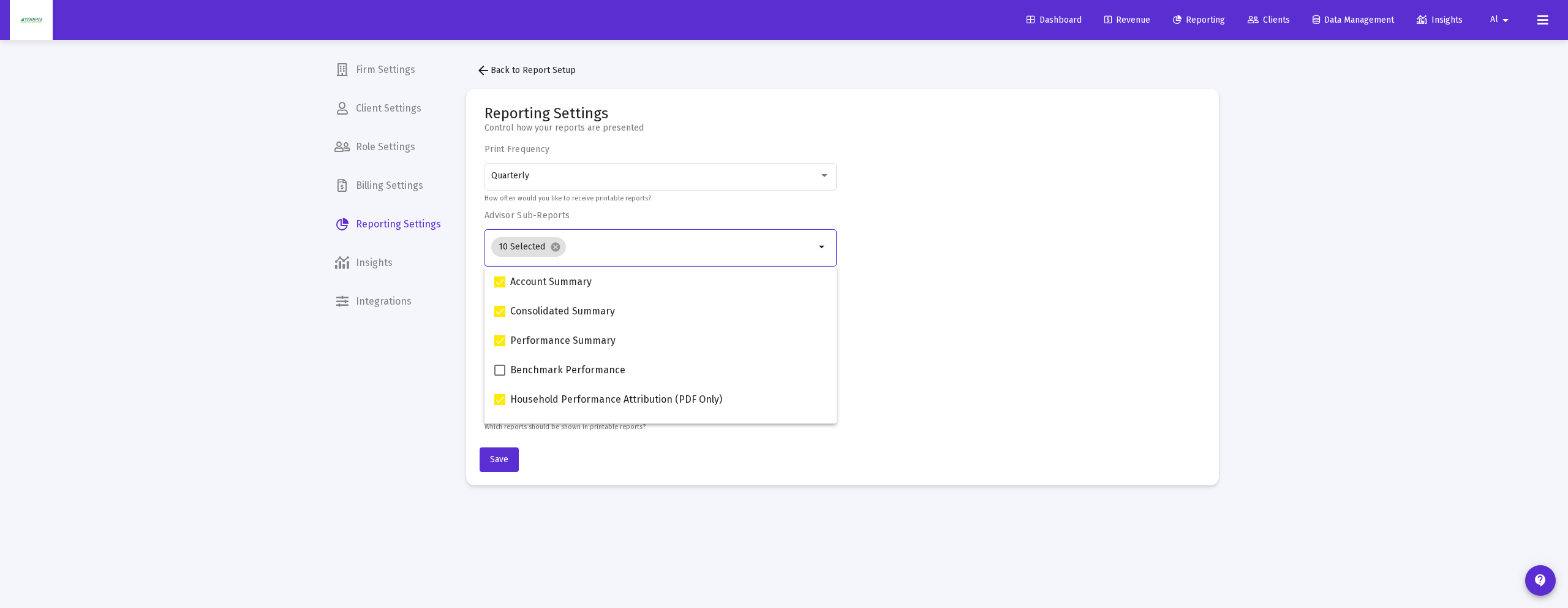
click at [698, 242] on input "Selection" at bounding box center [694, 247] width 245 height 10
click at [923, 300] on div "Print Frequency Quarterly How often would you like to receive printable reports…" at bounding box center [842, 288] width 716 height 288
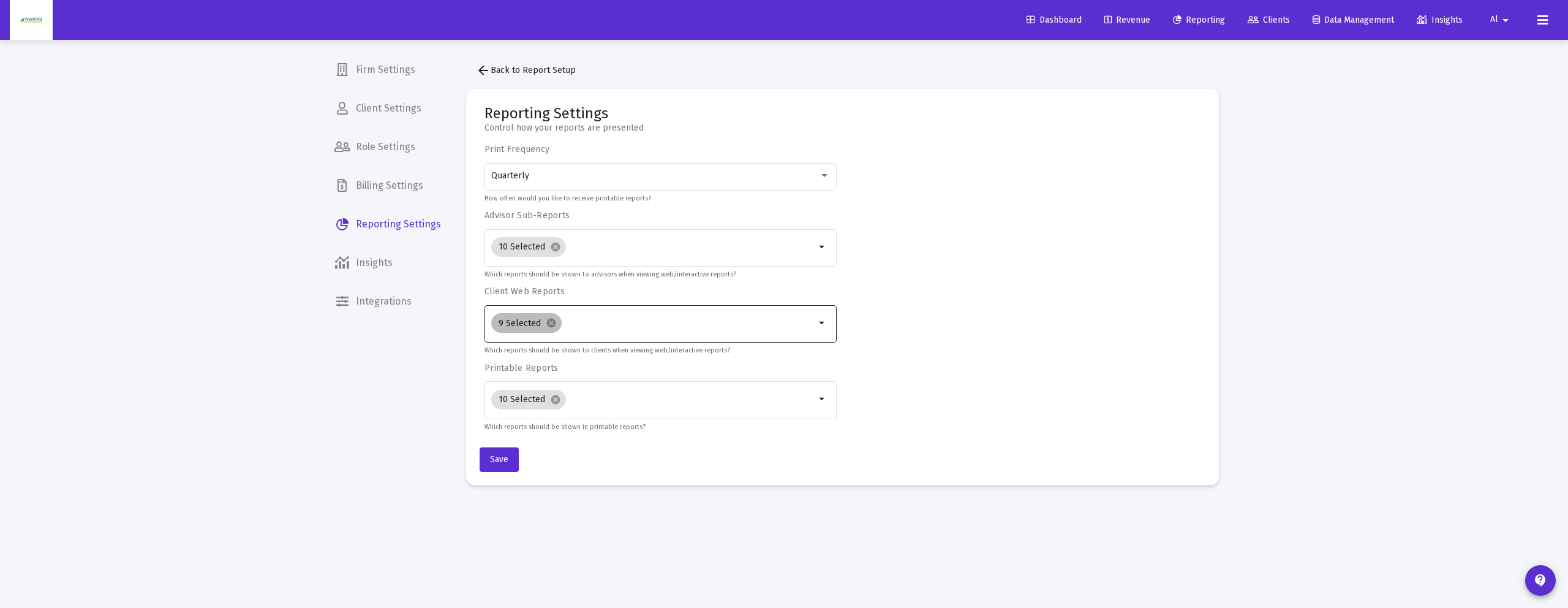
click at [677, 331] on div "9 Selected cancel" at bounding box center [653, 322] width 330 height 24
click at [717, 322] on input "Selection" at bounding box center [691, 324] width 249 height 10
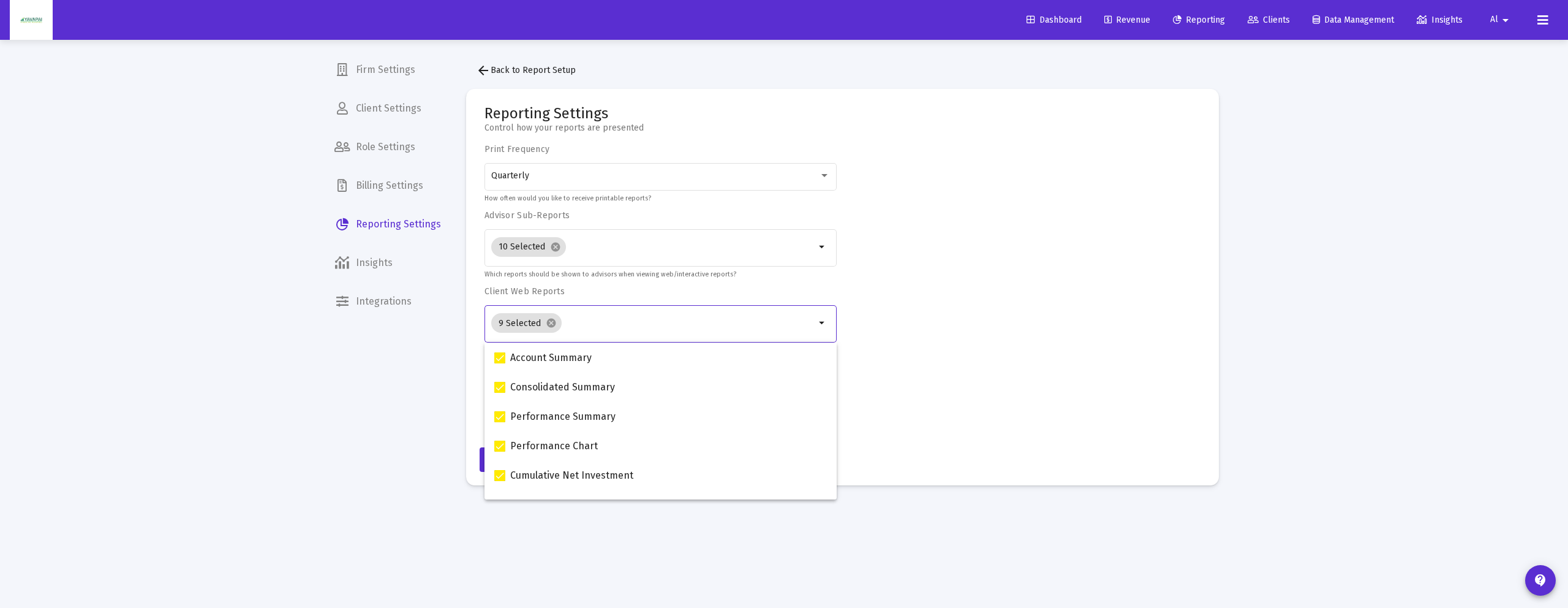
click at [913, 307] on div "Print Frequency Quarterly How often would you like to receive printable reports…" at bounding box center [842, 288] width 716 height 288
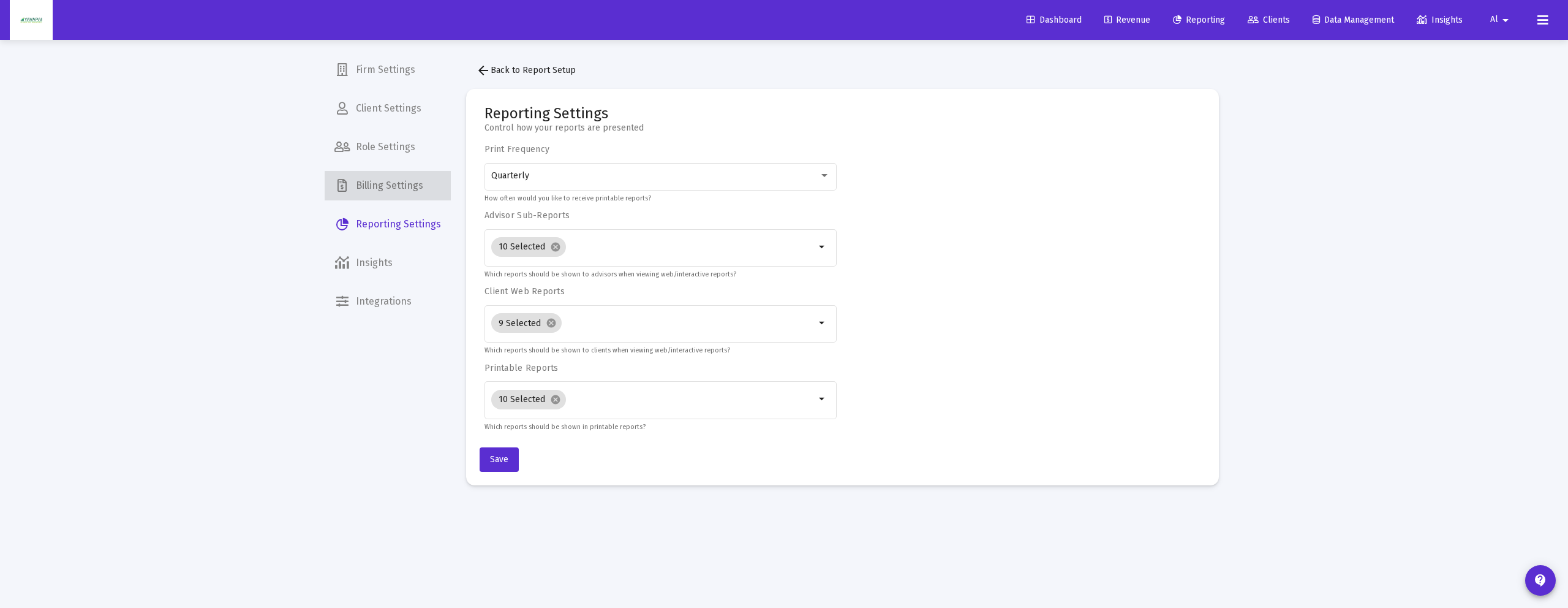
click at [392, 197] on span "Billing Settings" at bounding box center [387, 186] width 126 height 30
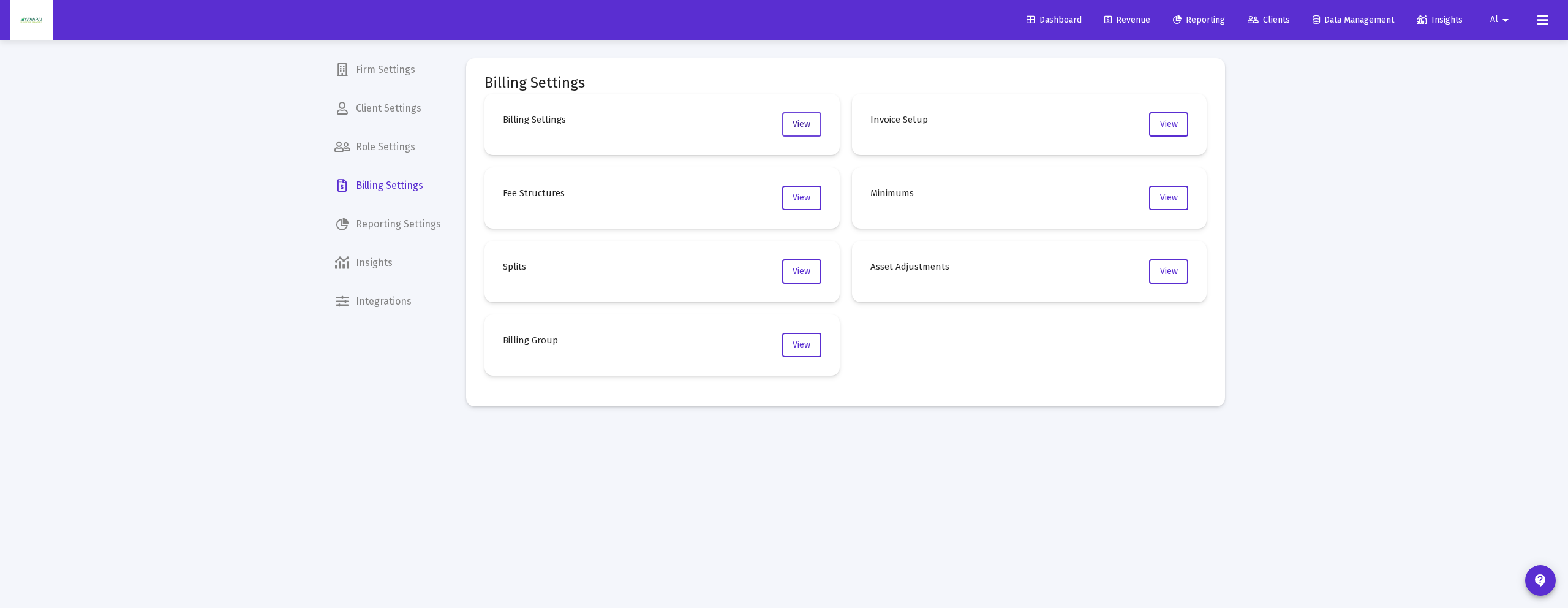
click at [804, 129] on button "View" at bounding box center [802, 123] width 39 height 24
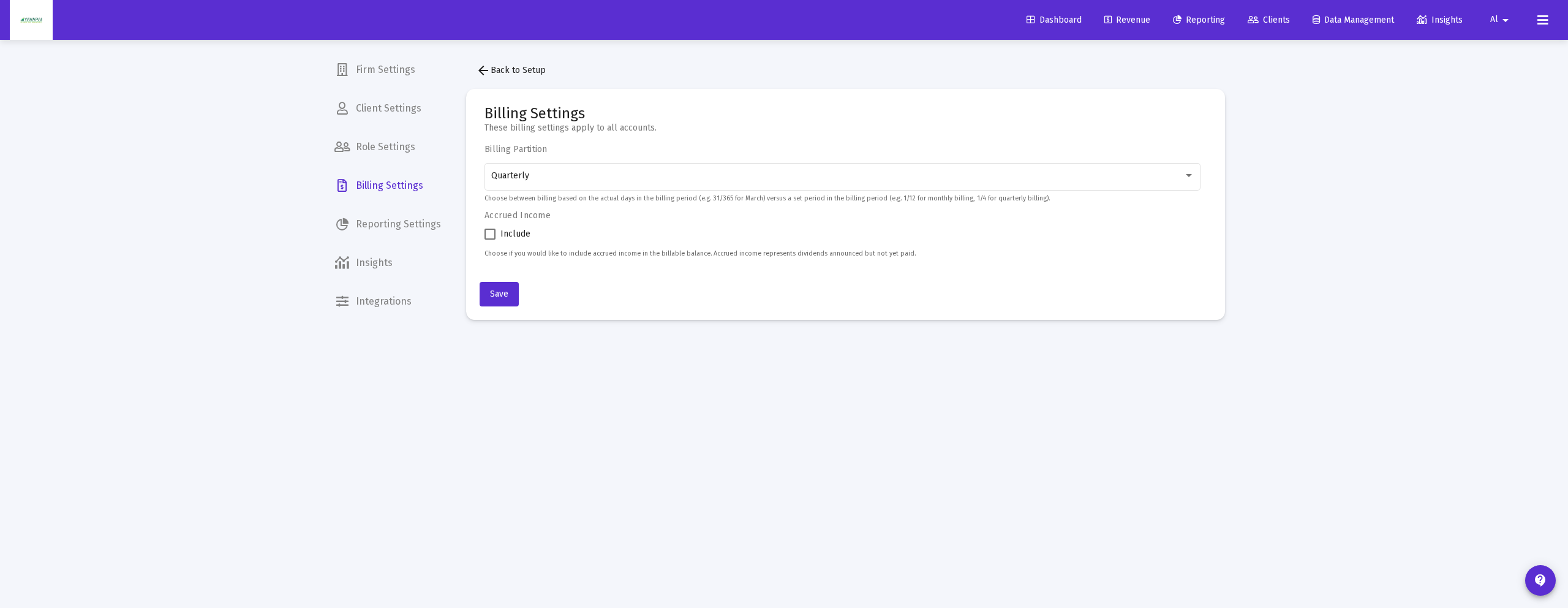
click at [483, 70] on mat-icon "arrow_back" at bounding box center [483, 70] width 15 height 15
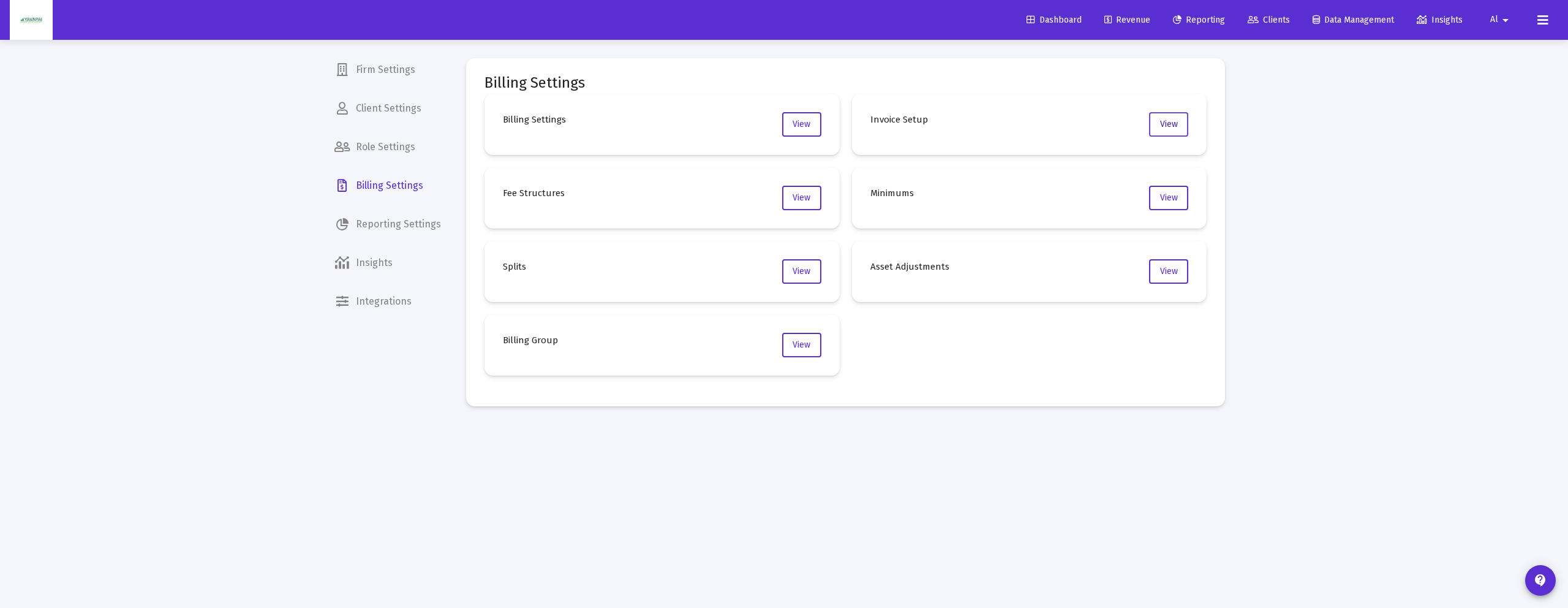
click at [1163, 136] on button "View" at bounding box center [1168, 123] width 39 height 24
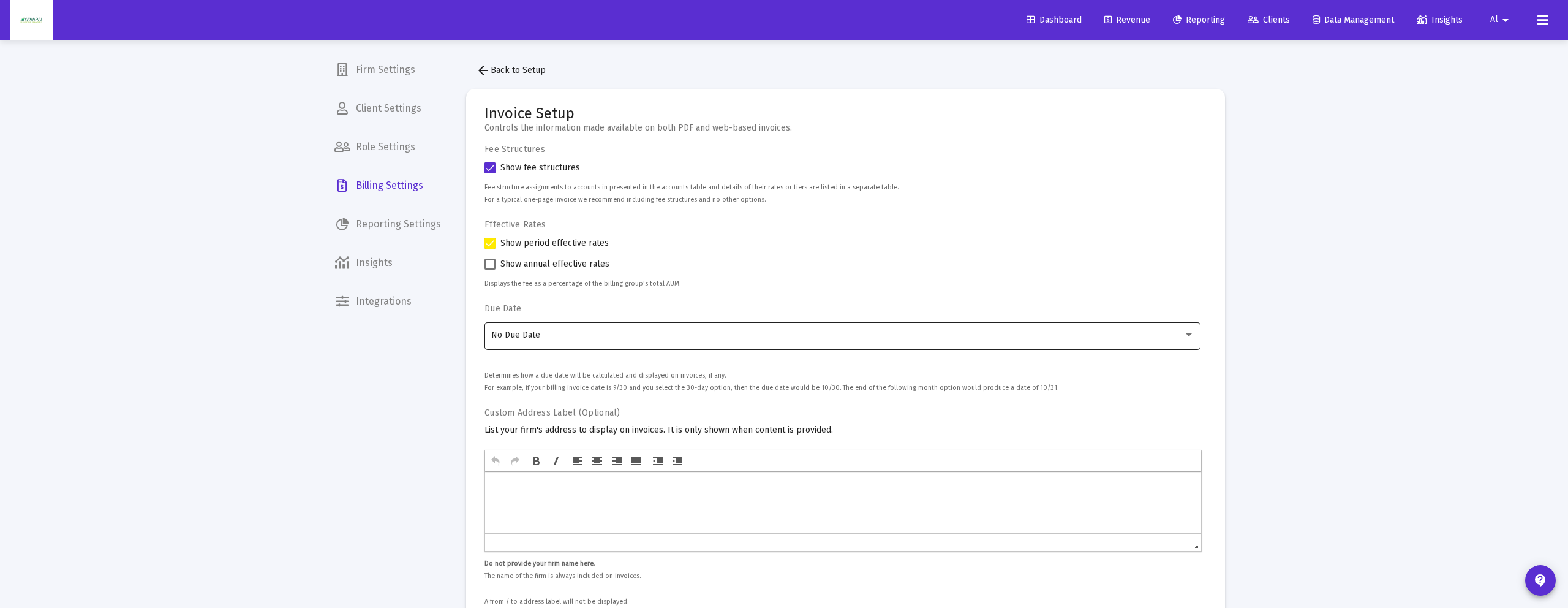
click at [1038, 342] on div "No Due Date" at bounding box center [843, 334] width 703 height 30
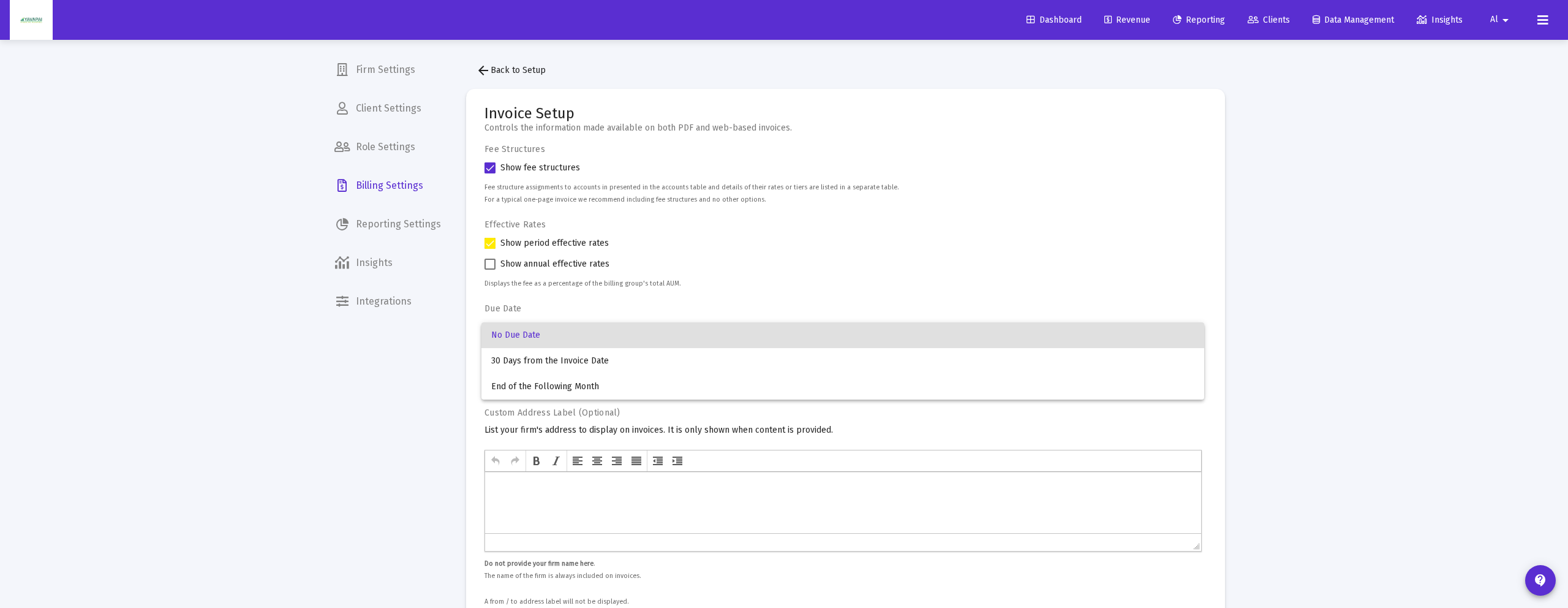
click at [1089, 296] on div at bounding box center [784, 304] width 1568 height 608
